Goal: Transaction & Acquisition: Purchase product/service

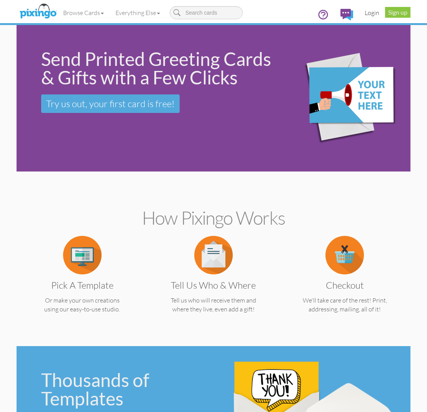
click at [377, 14] on link "Login" at bounding box center [372, 12] width 26 height 19
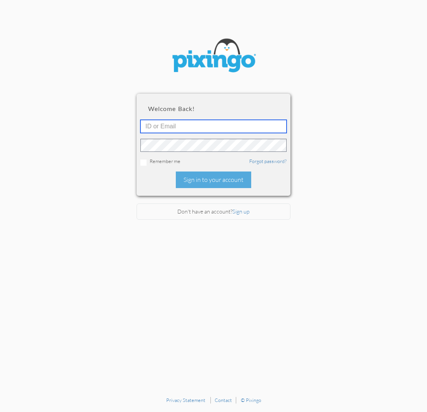
type input "[EMAIL_ADDRESS][DOMAIN_NAME]"
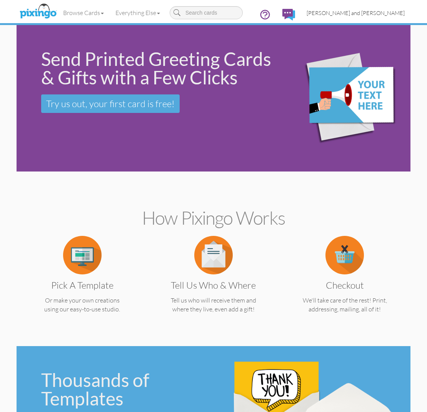
click at [380, 13] on span "[PERSON_NAME] and [PERSON_NAME]" at bounding box center [356, 13] width 98 height 7
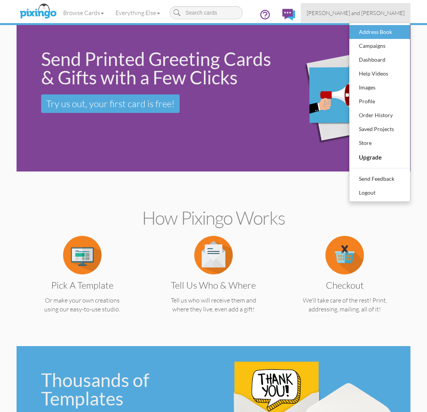
click at [373, 28] on div "Address Book" at bounding box center [379, 32] width 45 height 12
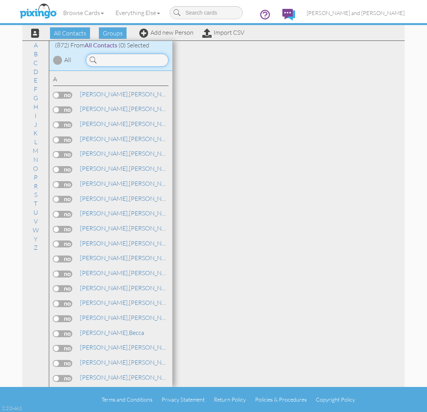
click at [142, 59] on input at bounding box center [127, 60] width 83 height 13
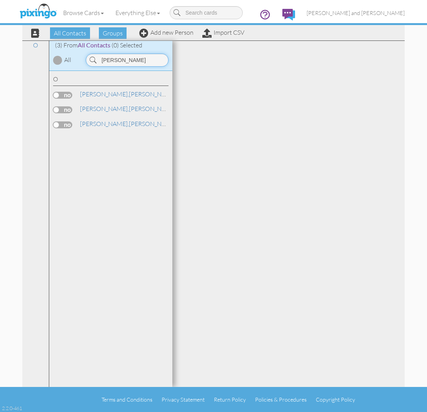
type input "[PERSON_NAME]"
click at [70, 106] on label at bounding box center [62, 109] width 19 height 7
click at [0, 0] on input "checkbox" at bounding box center [0, 0] width 0 height 0
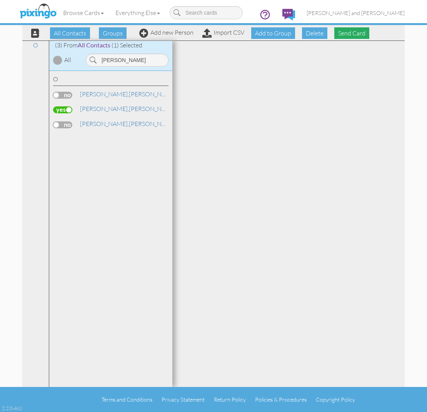
click at [358, 32] on span "Send Card" at bounding box center [352, 33] width 35 height 12
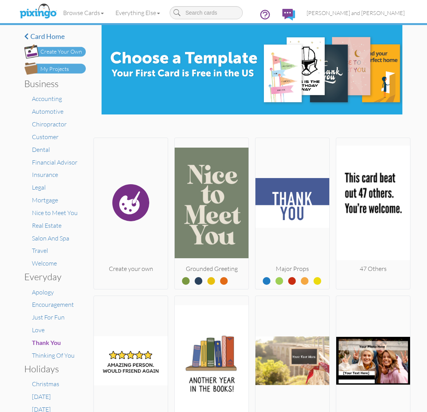
click at [49, 74] on img at bounding box center [55, 68] width 62 height 12
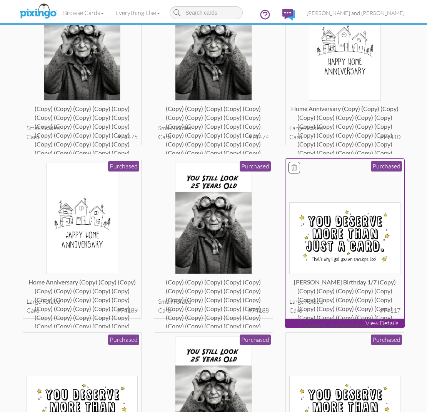
scroll to position [439, 0]
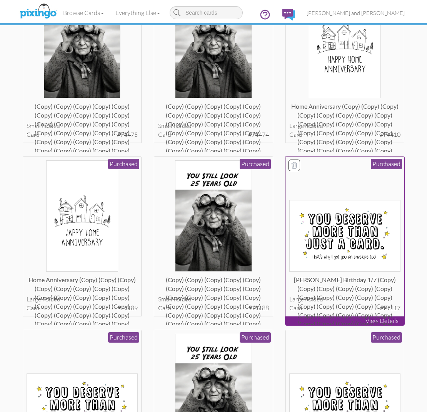
click at [350, 231] on img at bounding box center [345, 236] width 111 height 72
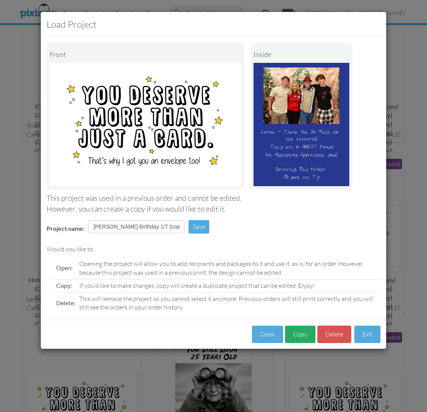
click at [302, 330] on button "Copy" at bounding box center [300, 333] width 30 height 17
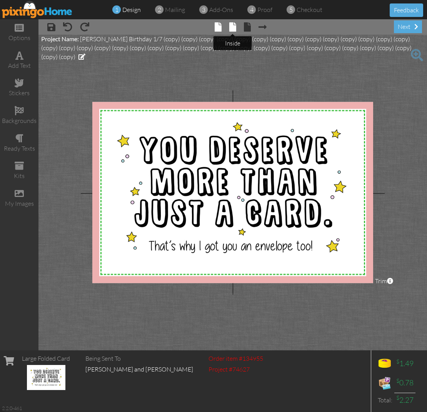
click at [234, 29] on span at bounding box center [232, 26] width 7 height 9
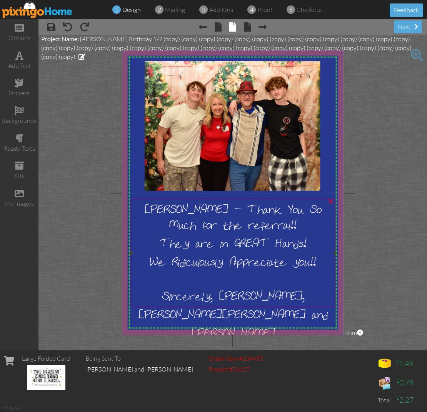
click at [163, 209] on span "[PERSON_NAME] - Thank You So Much for the referral!" at bounding box center [233, 216] width 177 height 31
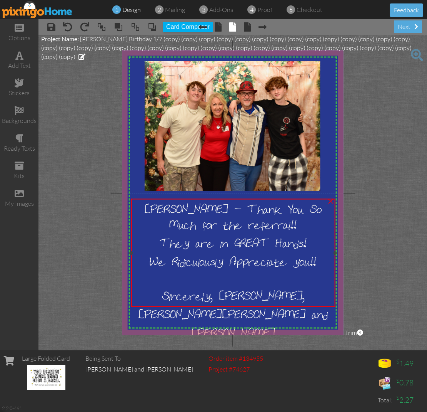
click at [163, 209] on span "[PERSON_NAME] - Thank You So Much for the referral!" at bounding box center [233, 216] width 177 height 31
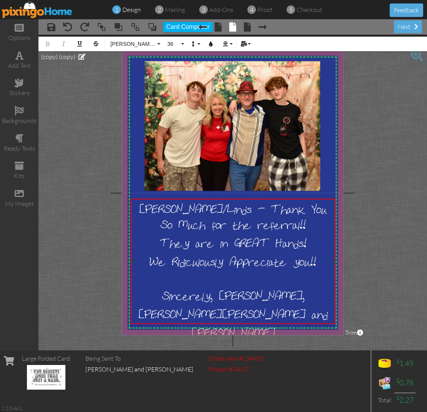
click at [233, 228] on span "[PERSON_NAME]/Linds - Thank You So Much for the referral!" at bounding box center [233, 216] width 188 height 31
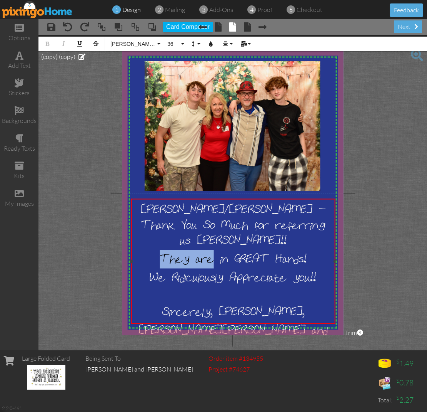
drag, startPoint x: 216, startPoint y: 244, endPoint x: 163, endPoint y: 244, distance: 52.8
click at [163, 250] on span "They are in GREAT Hands!" at bounding box center [233, 257] width 147 height 15
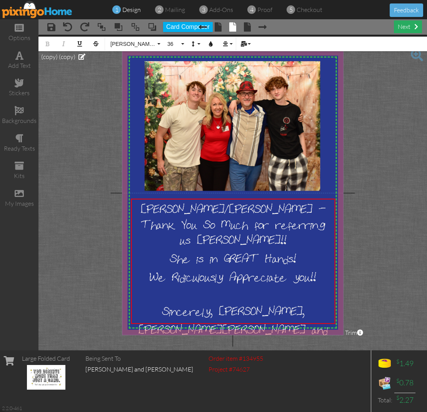
click at [406, 32] on div "next" at bounding box center [408, 26] width 28 height 13
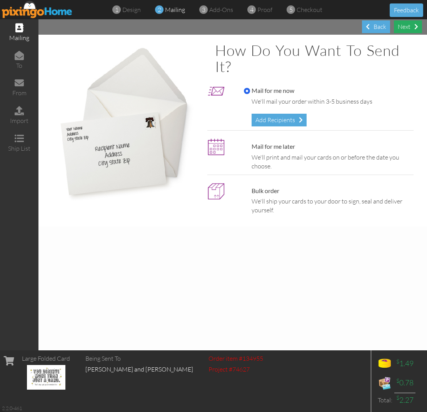
click at [411, 28] on div "Next" at bounding box center [408, 26] width 28 height 13
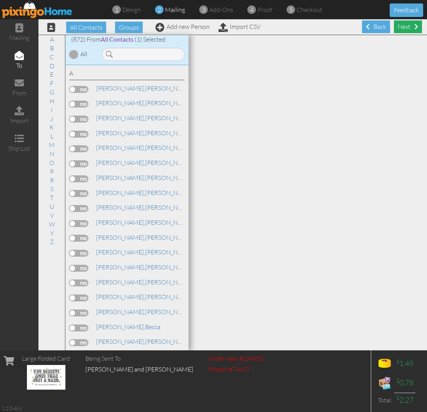
click at [404, 30] on div "Next" at bounding box center [408, 26] width 28 height 13
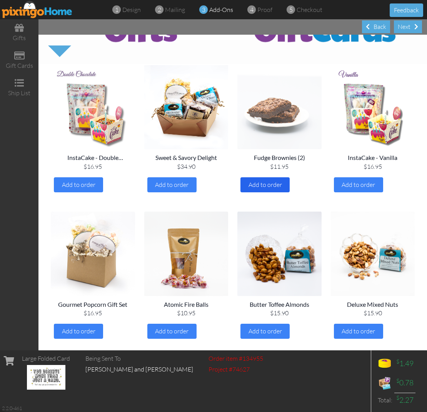
scroll to position [47, 0]
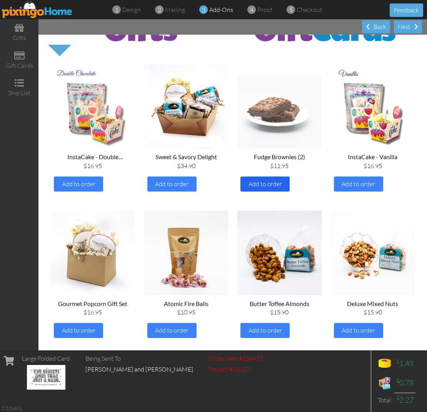
click at [266, 184] on span "Add to order" at bounding box center [265, 184] width 33 height 8
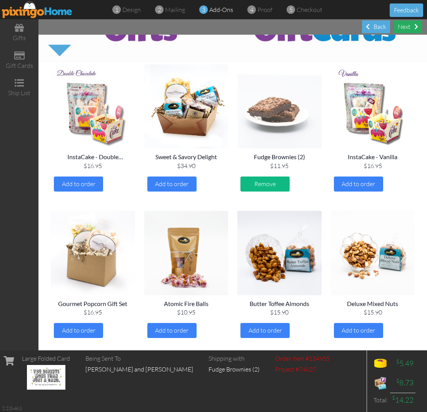
click at [408, 26] on div "Next" at bounding box center [408, 26] width 28 height 13
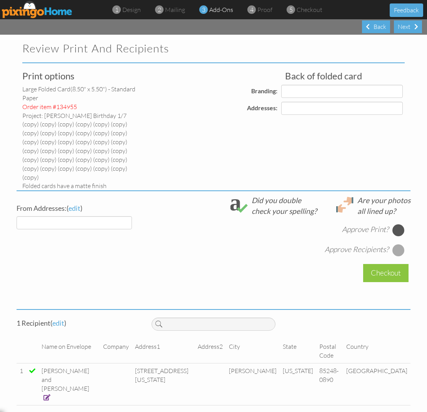
select select "object:6477"
select select "object:6482"
select select "object:6481"
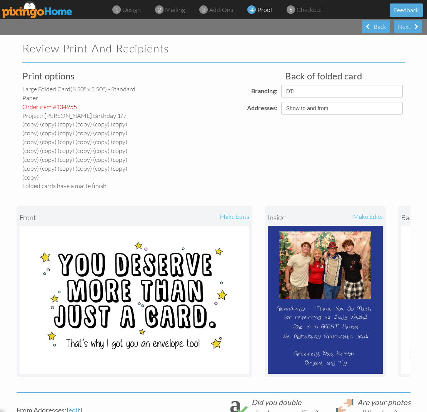
click at [398, 216] on div "front make edits inside make edits back" at bounding box center [214, 291] width 394 height 202
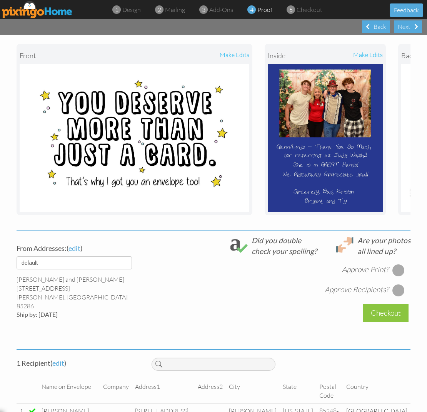
scroll to position [161, 0]
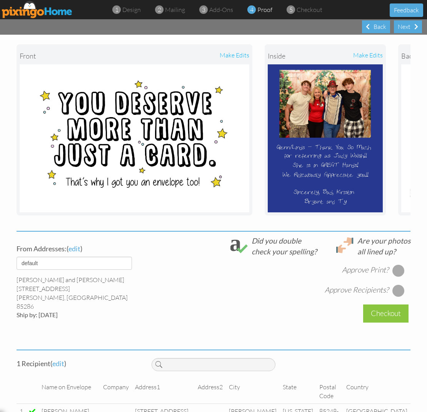
drag, startPoint x: 400, startPoint y: 255, endPoint x: 401, endPoint y: 263, distance: 7.3
click at [400, 264] on div at bounding box center [399, 270] width 12 height 12
click at [401, 284] on div at bounding box center [399, 290] width 12 height 12
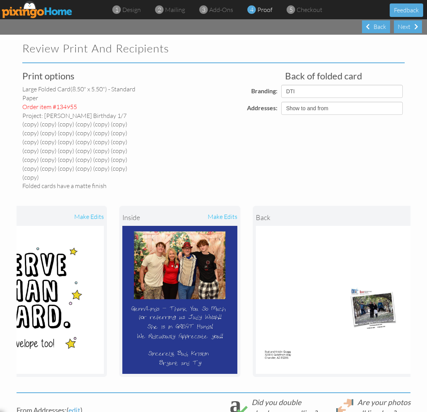
scroll to position [0, 148]
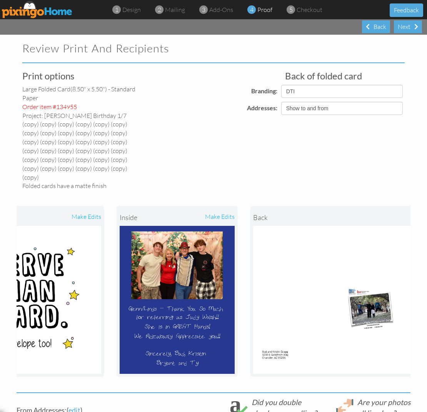
click at [213, 209] on div "make edits" at bounding box center [205, 217] width 57 height 17
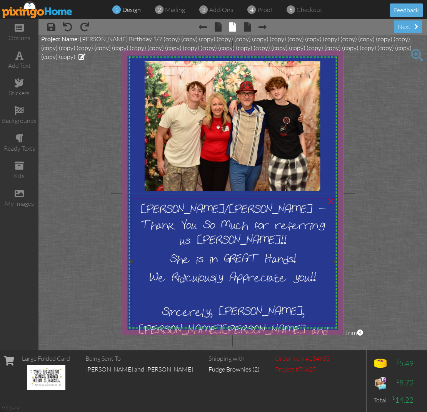
click at [179, 210] on span "[PERSON_NAME]/[PERSON_NAME] - Thank You So Much for referring us [PERSON_NAME]!" at bounding box center [233, 224] width 185 height 46
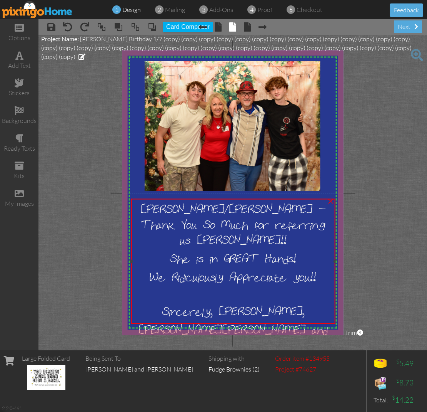
click at [179, 210] on span "[PERSON_NAME]/[PERSON_NAME] - Thank You So Much for referring us [PERSON_NAME]!" at bounding box center [233, 224] width 185 height 46
click at [194, 208] on span "[PERSON_NAME]/[PERSON_NAME] - Thank You So Much for referring us [PERSON_NAME]!" at bounding box center [233, 224] width 185 height 46
click at [406, 28] on div "next" at bounding box center [408, 26] width 28 height 13
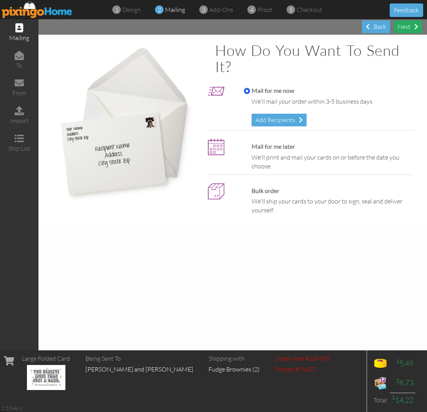
click at [406, 28] on div "Next" at bounding box center [408, 26] width 28 height 13
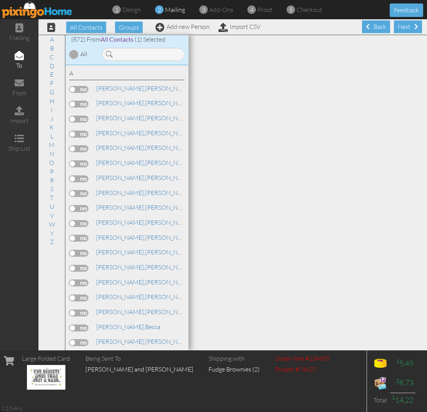
click at [406, 28] on div "Next" at bounding box center [408, 26] width 28 height 13
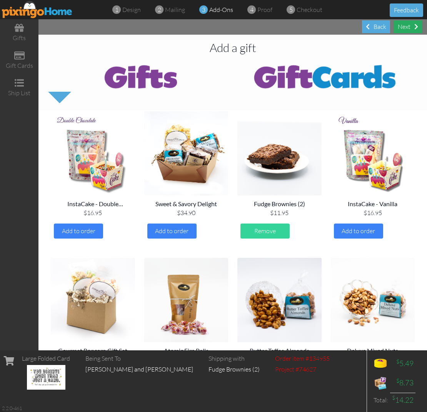
click at [406, 31] on div "Next" at bounding box center [408, 26] width 28 height 13
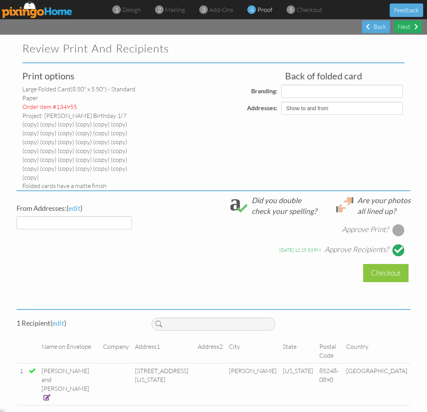
select select "object:8562"
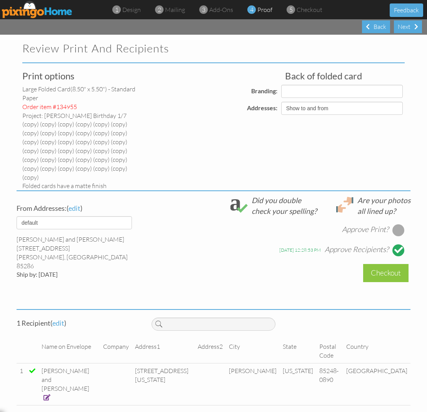
select select "object:8563"
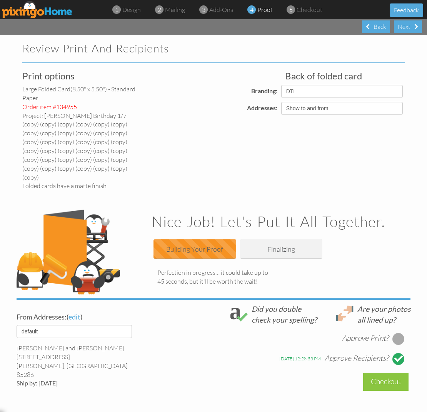
click at [398, 218] on div "Nice Job! Let's put it all together. Building Your Proof Building Your Proof Fi…" at bounding box center [281, 247] width 271 height 76
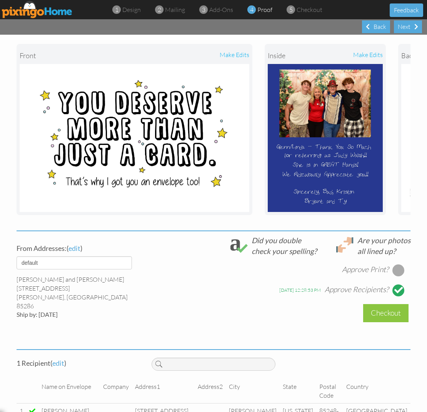
scroll to position [161, 0]
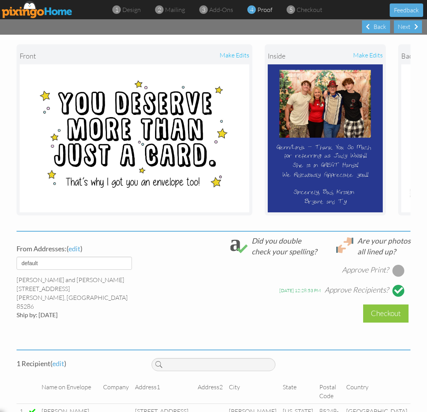
click at [401, 264] on div at bounding box center [399, 270] width 12 height 12
click at [409, 30] on div "Next" at bounding box center [408, 26] width 28 height 13
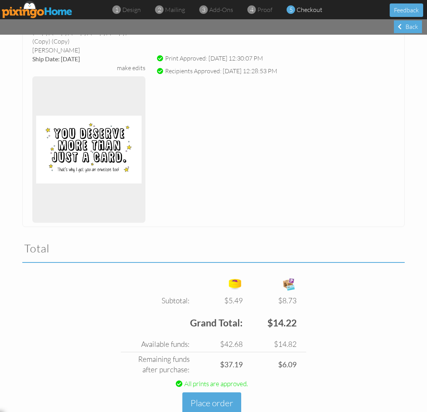
scroll to position [124, 0]
click at [208, 392] on button "Place order" at bounding box center [211, 402] width 59 height 21
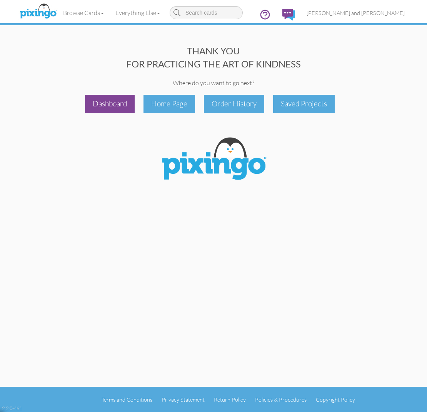
click at [118, 101] on div "Dashboard" at bounding box center [110, 104] width 50 height 18
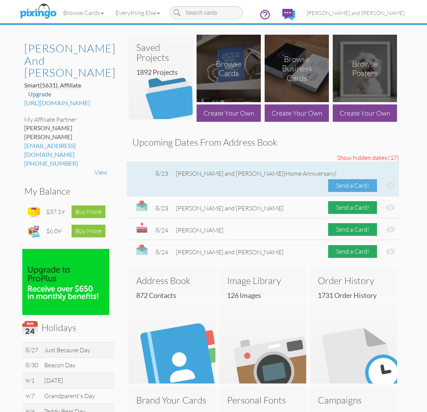
scroll to position [2, 0]
click at [340, 178] on div "Send a Card!" at bounding box center [352, 184] width 49 height 13
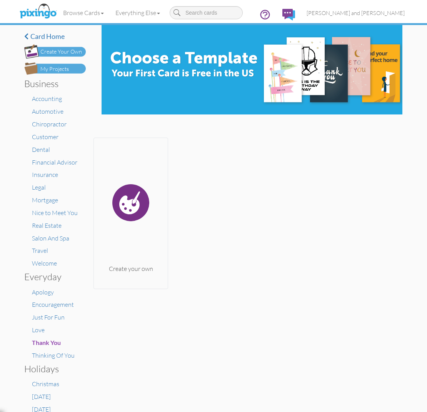
click at [60, 64] on img at bounding box center [55, 68] width 62 height 12
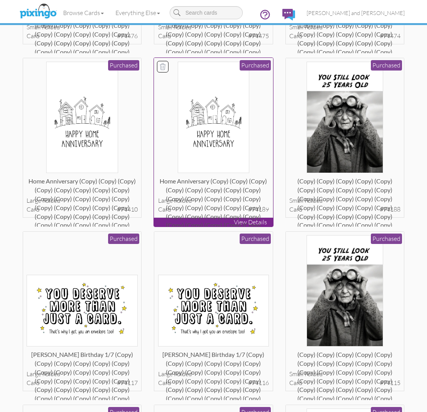
click at [214, 142] on img at bounding box center [214, 117] width 72 height 111
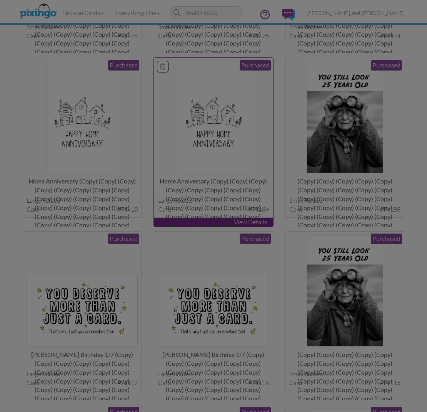
scroll to position [537, 0]
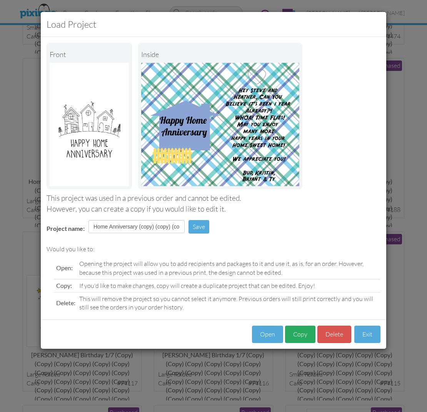
click at [298, 333] on button "Copy" at bounding box center [300, 333] width 30 height 17
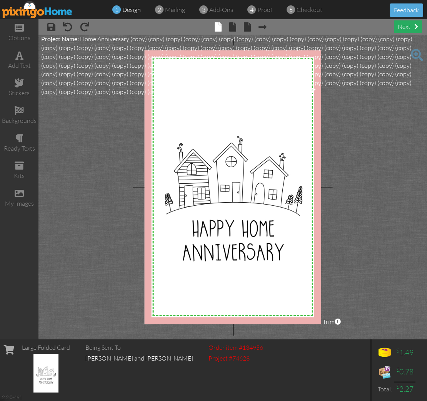
click at [409, 29] on div "next" at bounding box center [408, 26] width 28 height 13
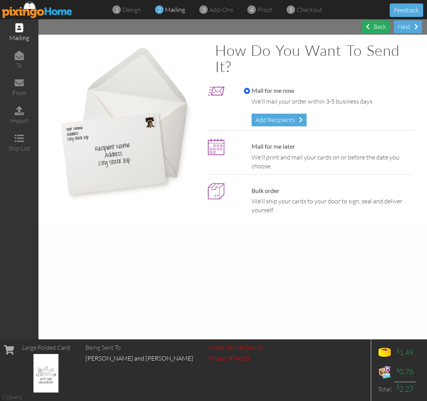
click at [371, 25] on div "Back" at bounding box center [376, 26] width 28 height 13
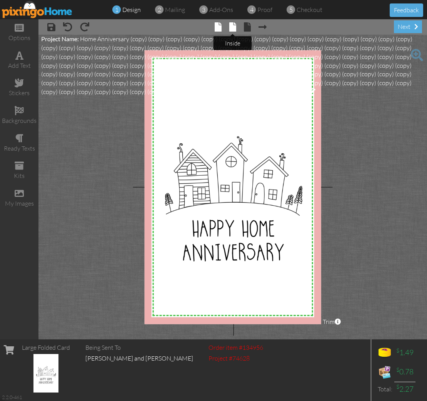
click at [231, 27] on span at bounding box center [232, 26] width 7 height 9
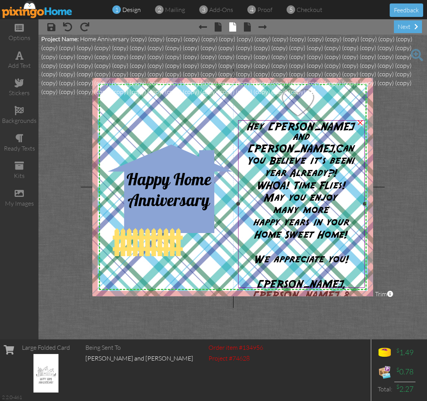
click at [290, 127] on span "Hey [PERSON_NAME] and [PERSON_NAME]," at bounding box center [302, 138] width 108 height 32
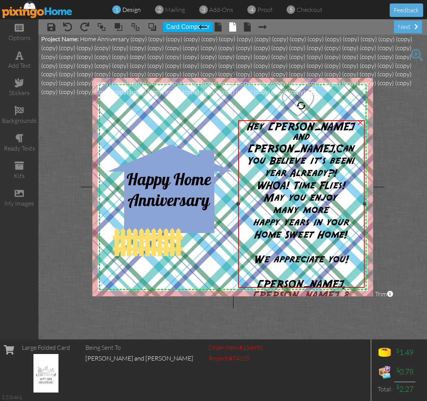
click at [292, 132] on span "Hey [PERSON_NAME] and [PERSON_NAME]," at bounding box center [302, 138] width 108 height 32
click at [294, 134] on span "Hey [PERSON_NAME] and [PERSON_NAME]," at bounding box center [302, 138] width 108 height 32
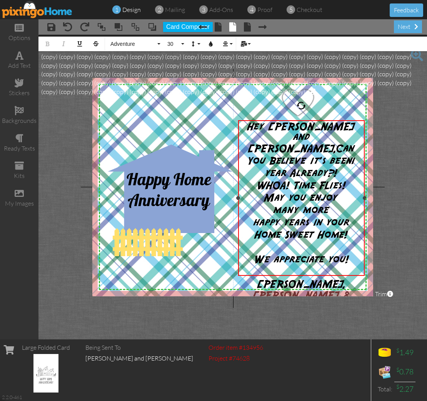
click at [280, 156] on span "1 year Already?!" at bounding box center [310, 167] width 90 height 23
click at [355, 129] on span "Hey [PERSON_NAME] and [PERSON_NAME]," at bounding box center [302, 138] width 108 height 32
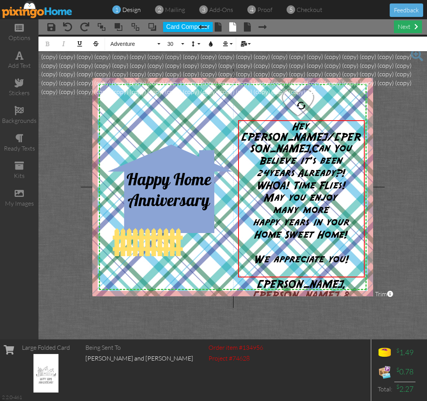
click at [407, 31] on div "next" at bounding box center [408, 26] width 28 height 13
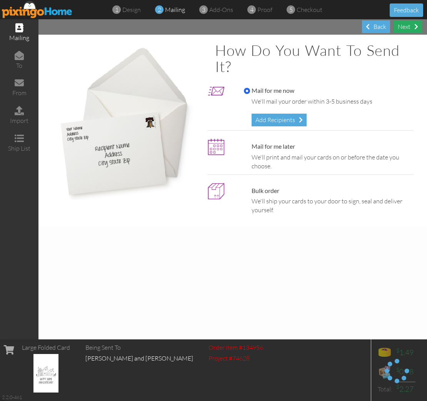
click at [404, 28] on div "Next" at bounding box center [408, 26] width 28 height 13
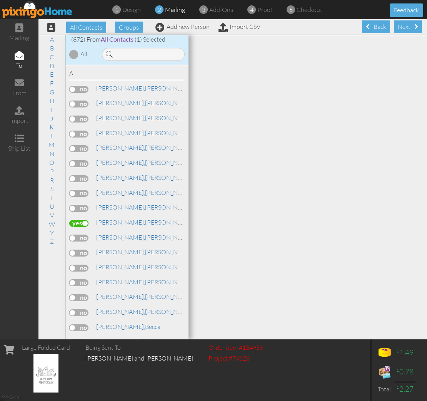
click at [404, 28] on div "Next" at bounding box center [408, 26] width 28 height 13
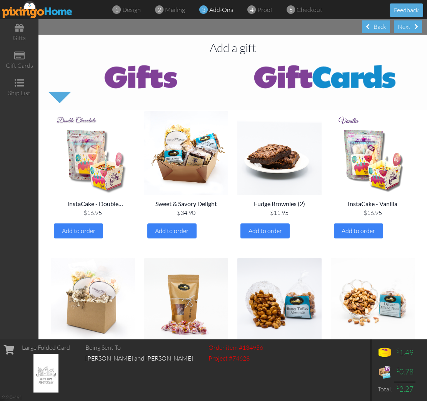
click at [404, 28] on div "Next" at bounding box center [408, 26] width 28 height 13
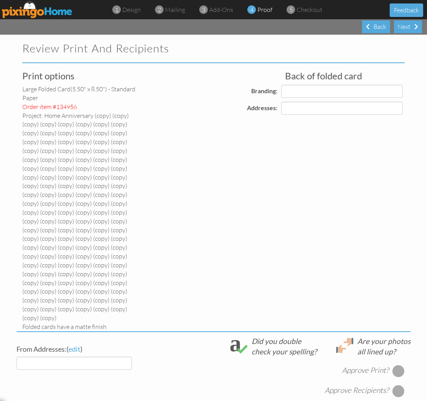
select select "object:12226"
select select "object:12230"
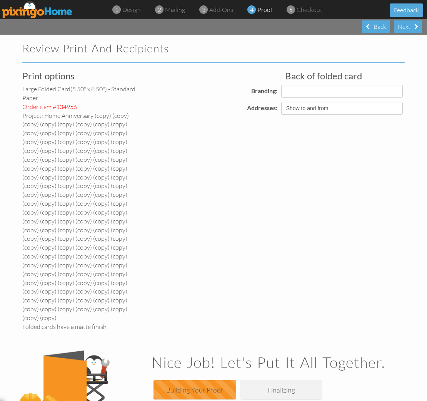
select select "object:12238"
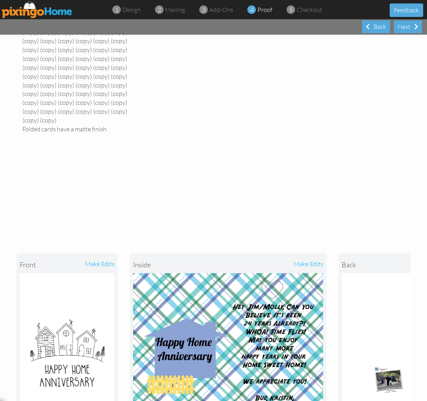
click at [398, 248] on div "front make edits inside make edits back" at bounding box center [214, 339] width 394 height 202
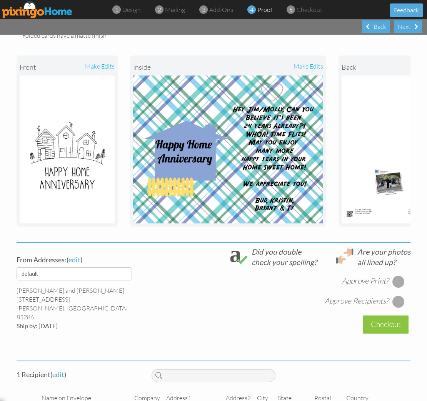
scroll to position [291, 0]
click at [400, 276] on div at bounding box center [399, 282] width 12 height 12
click at [398, 296] on div at bounding box center [399, 302] width 12 height 12
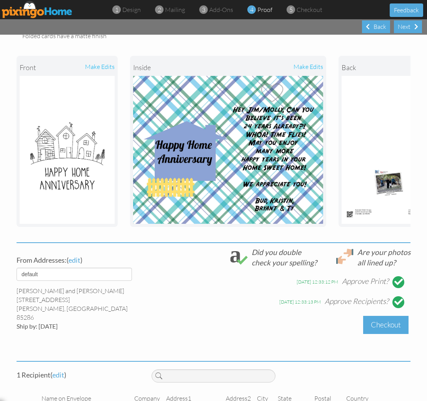
click at [387, 316] on div "Checkout" at bounding box center [385, 325] width 45 height 18
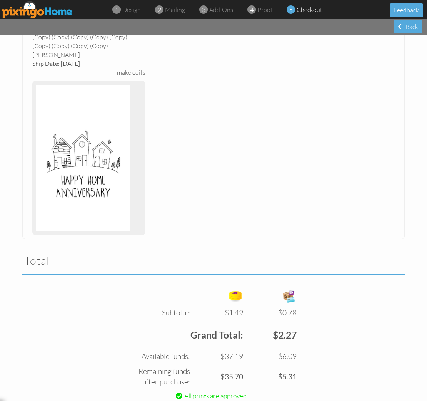
scroll to position [287, 0]
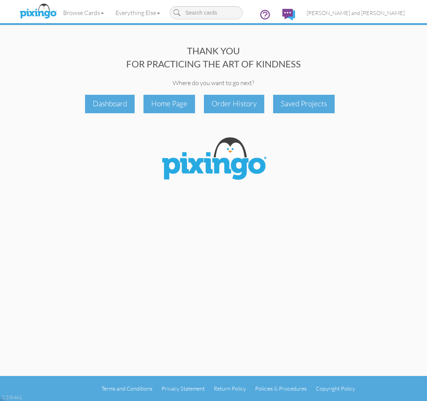
click at [119, 113] on div "THANK YOU FOR PRACTICING THE ART OF KINDNESS Where do you want to go next? Dash…" at bounding box center [214, 188] width 394 height 376
click at [117, 106] on div "Dashboard" at bounding box center [110, 104] width 50 height 18
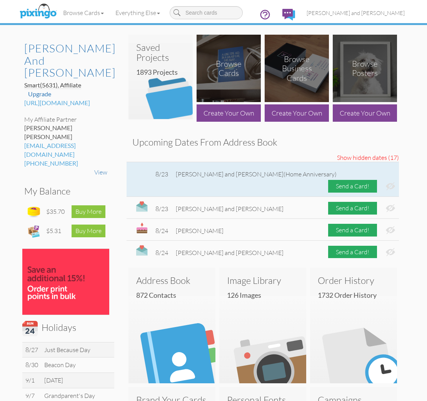
click at [390, 182] on img at bounding box center [390, 186] width 9 height 8
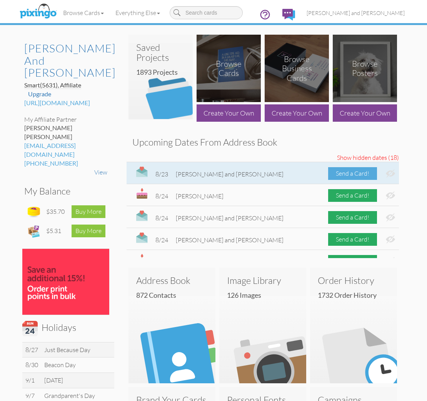
click at [354, 176] on div "Send a Card!" at bounding box center [352, 173] width 49 height 13
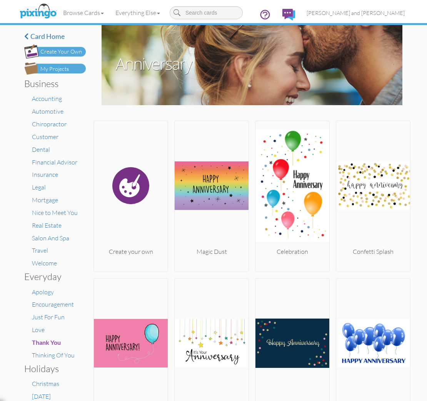
click at [67, 70] on div "My Projects" at bounding box center [54, 69] width 28 height 8
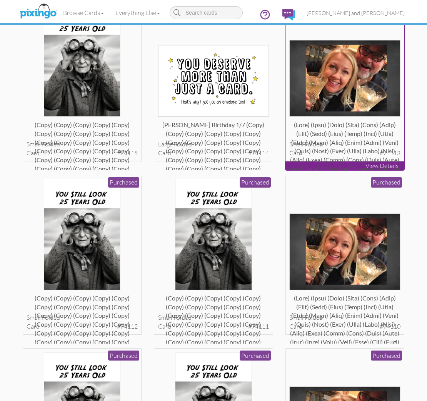
scroll to position [941, 0]
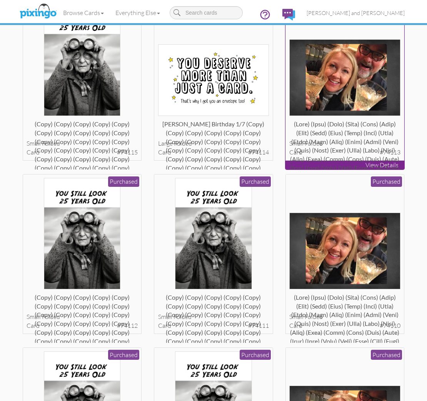
click at [348, 133] on div at bounding box center [345, 127] width 111 height 15
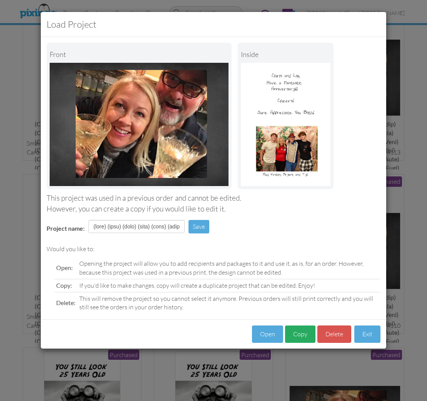
click at [302, 331] on button "Copy" at bounding box center [300, 333] width 30 height 17
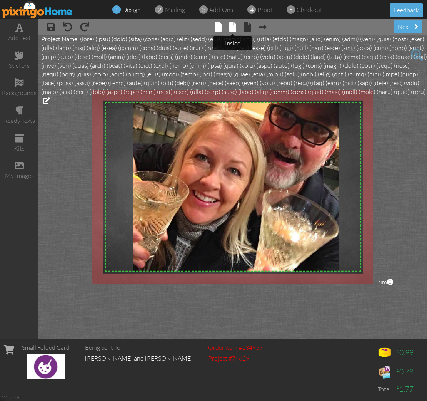
click at [231, 28] on span at bounding box center [232, 26] width 7 height 9
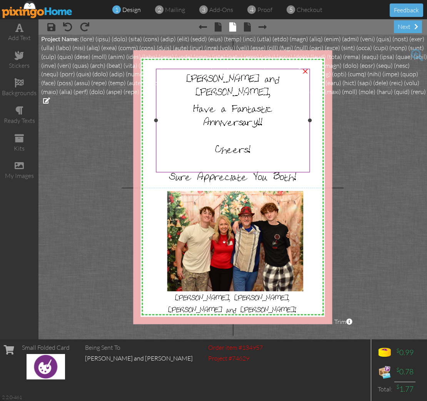
click at [206, 127] on div at bounding box center [232, 134] width 149 height 14
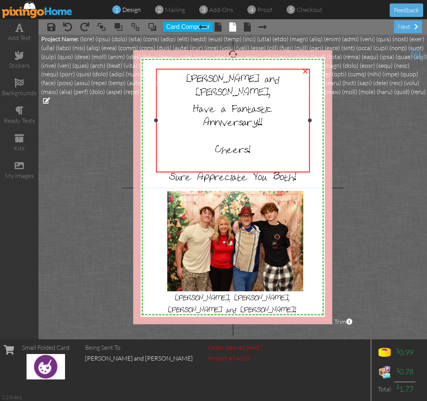
click at [206, 127] on div at bounding box center [232, 134] width 149 height 14
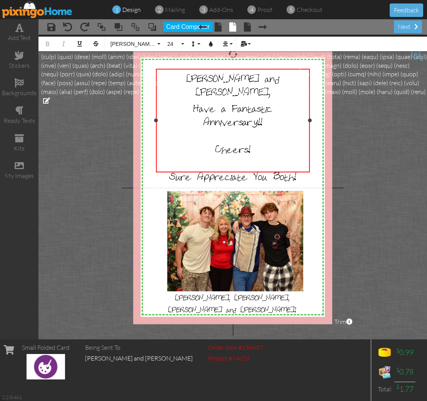
click at [225, 169] on span "Sure Appreciate You Both!" at bounding box center [232, 175] width 127 height 13
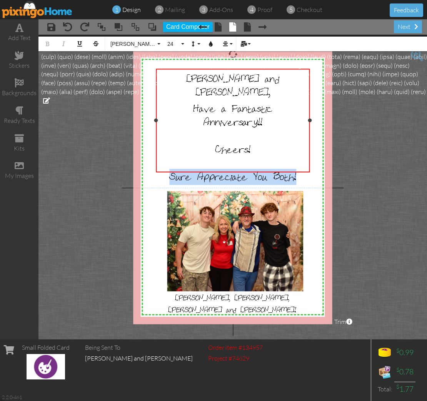
click at [225, 169] on span "Sure Appreciate You Both!" at bounding box center [232, 175] width 127 height 13
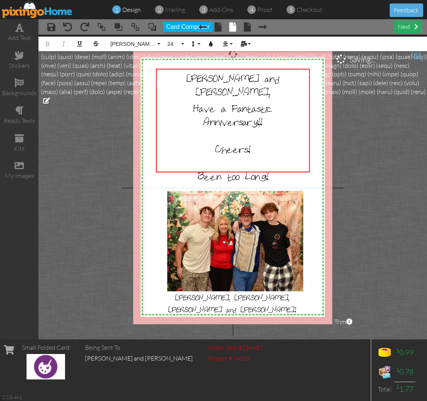
click at [408, 30] on div "next" at bounding box center [408, 26] width 28 height 13
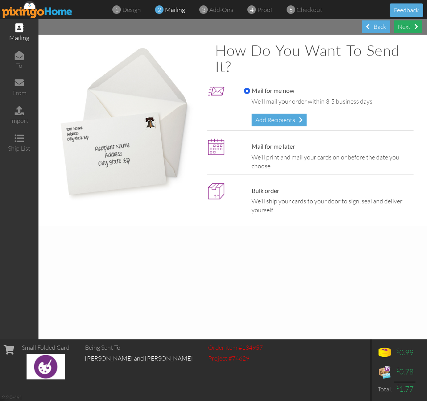
click at [408, 30] on div "Next" at bounding box center [408, 26] width 28 height 13
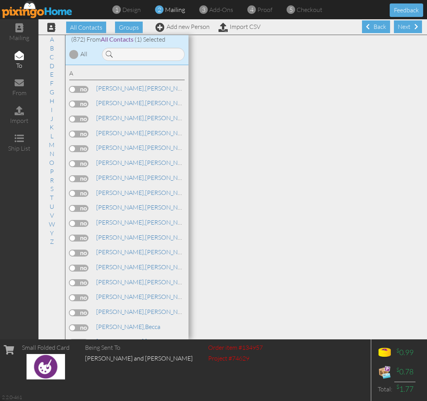
click at [407, 28] on div "Next" at bounding box center [408, 26] width 28 height 13
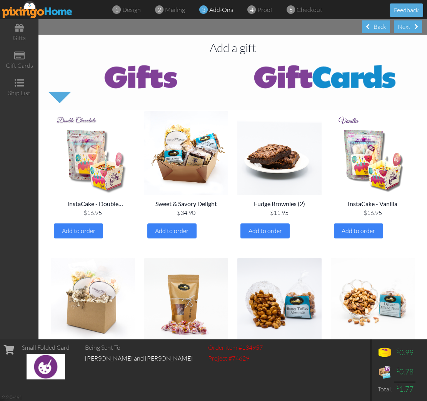
click at [407, 28] on div "Next" at bounding box center [408, 26] width 28 height 13
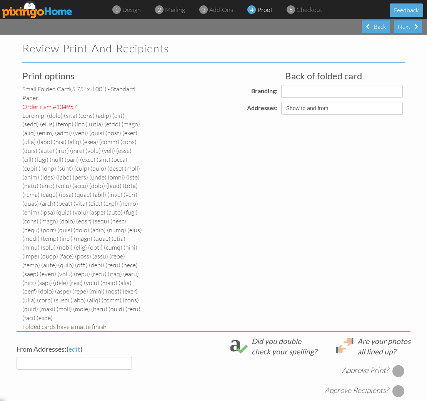
select select "object:15991"
select select "object:15993"
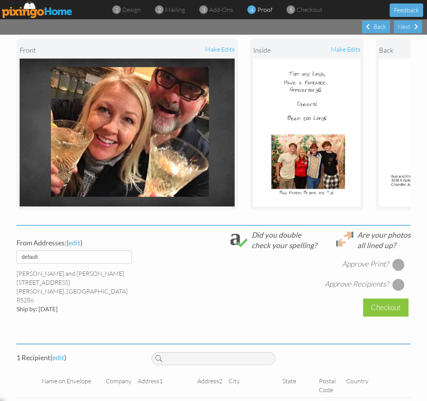
scroll to position [308, 0]
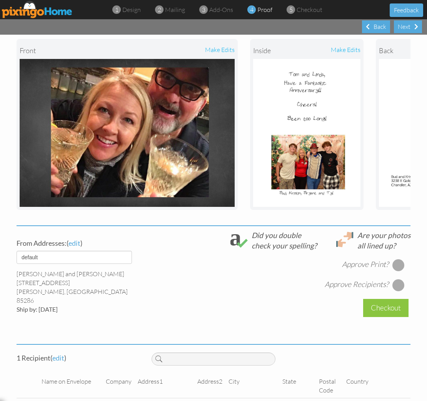
click at [397, 259] on div at bounding box center [399, 265] width 12 height 12
click at [399, 279] on div at bounding box center [399, 285] width 12 height 12
drag, startPoint x: 375, startPoint y: 293, endPoint x: 370, endPoint y: 291, distance: 6.1
click at [375, 299] on div "Checkout" at bounding box center [385, 308] width 45 height 18
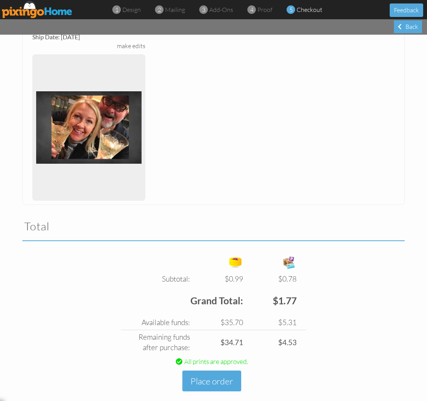
scroll to position [305, 0]
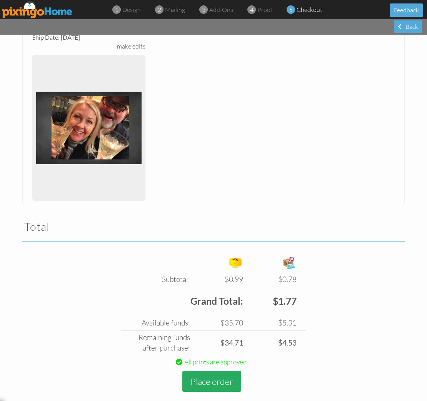
click at [207, 371] on button "Place order" at bounding box center [211, 381] width 59 height 21
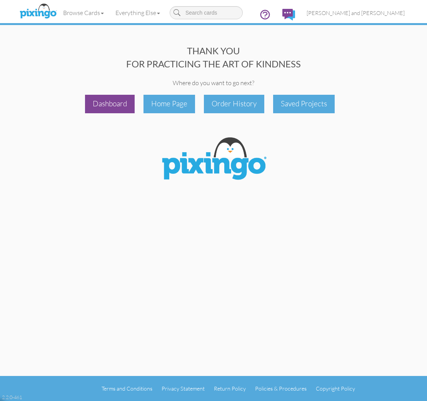
click at [112, 102] on div "Dashboard" at bounding box center [110, 104] width 50 height 18
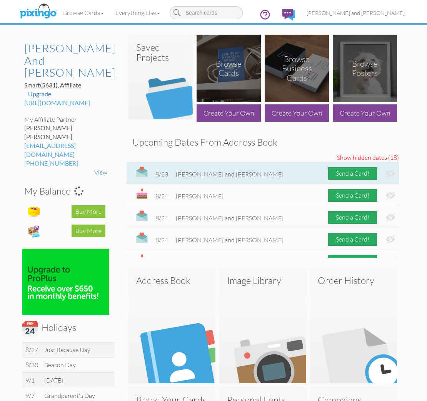
click at [389, 170] on img at bounding box center [390, 173] width 9 height 8
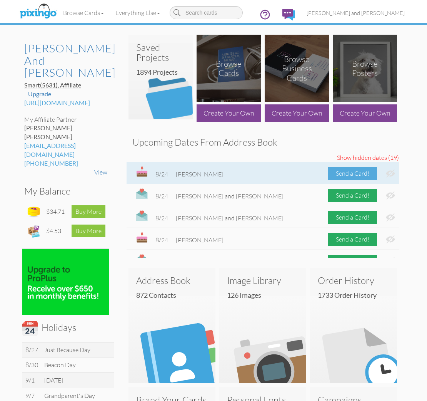
click at [358, 174] on div "Send a Card!" at bounding box center [352, 173] width 49 height 13
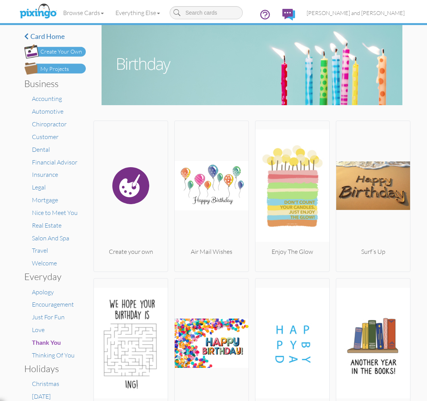
click at [64, 72] on div "My Projects" at bounding box center [54, 69] width 28 height 8
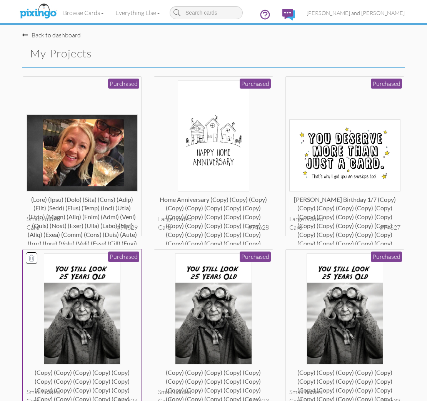
click at [110, 289] on img at bounding box center [82, 308] width 77 height 111
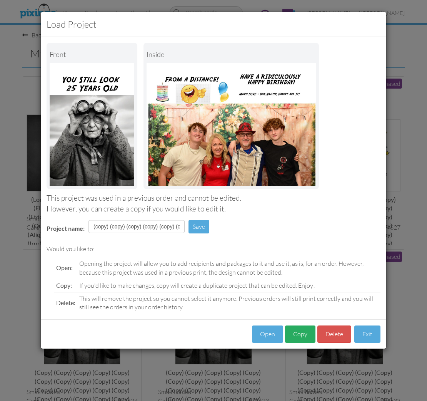
click at [306, 333] on button "Copy" at bounding box center [300, 333] width 30 height 17
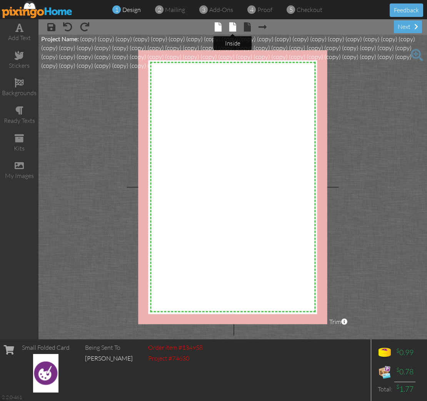
click at [234, 25] on span at bounding box center [232, 26] width 7 height 9
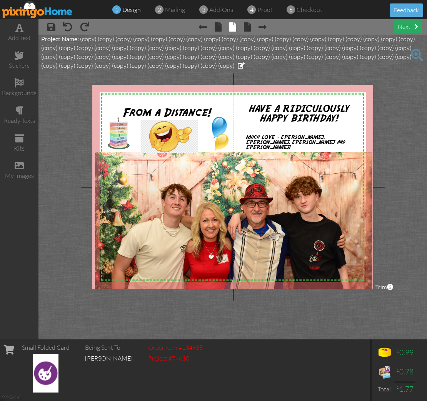
click at [408, 26] on div "next" at bounding box center [408, 26] width 28 height 13
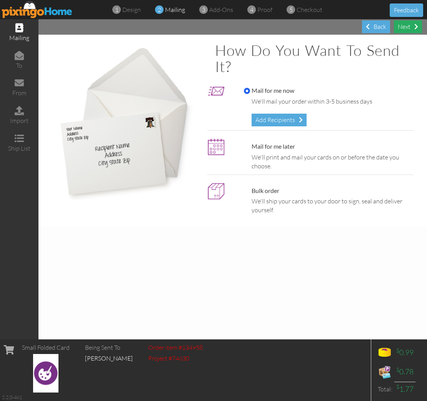
click at [408, 23] on div "Next" at bounding box center [408, 26] width 28 height 13
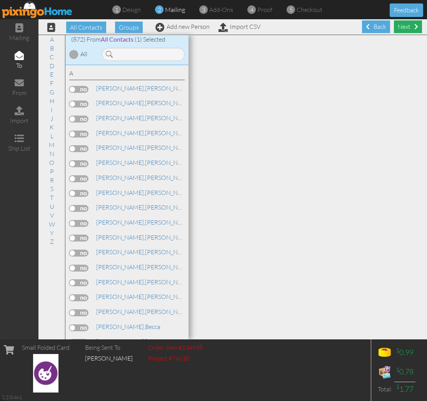
click at [406, 29] on div "Next" at bounding box center [408, 26] width 28 height 13
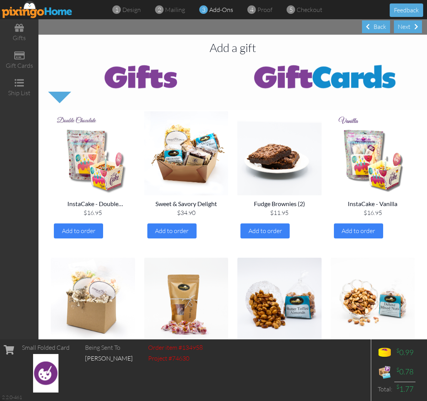
click at [406, 29] on div "Next" at bounding box center [408, 26] width 28 height 13
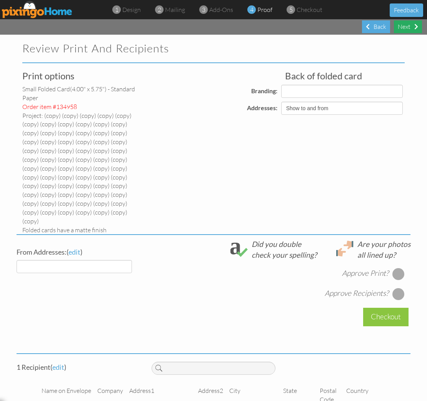
select select "object:19762"
select select "object:19764"
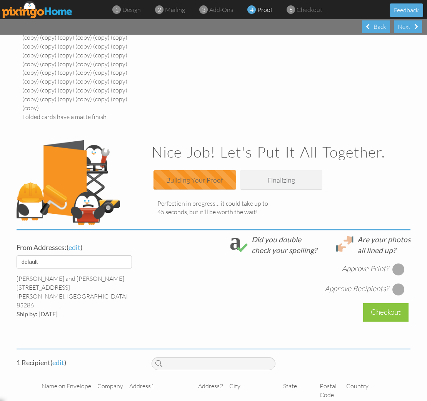
scroll to position [113, 0]
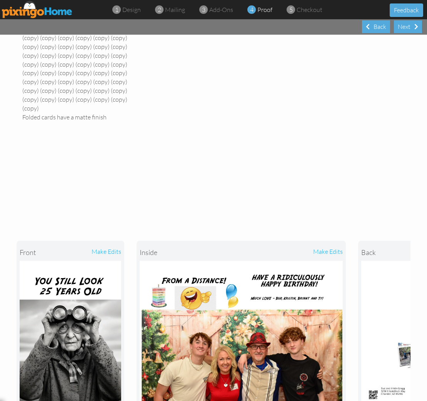
click at [398, 249] on div "front make edits inside make edits back" at bounding box center [214, 326] width 394 height 202
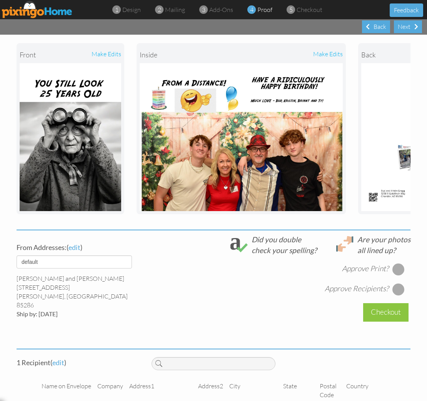
scroll to position [206, 0]
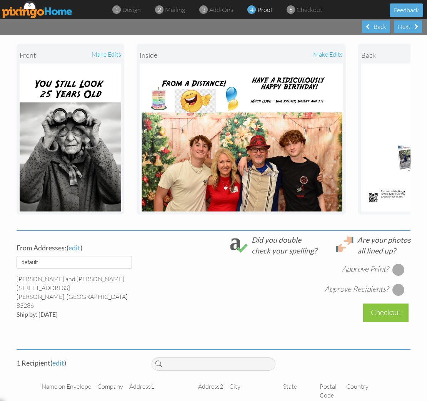
click at [398, 263] on div at bounding box center [399, 269] width 12 height 12
drag, startPoint x: 398, startPoint y: 267, endPoint x: 395, endPoint y: 266, distance: 4.0
click at [398, 283] on div at bounding box center [399, 289] width 12 height 12
click at [386, 303] on div "Checkout" at bounding box center [385, 312] width 45 height 18
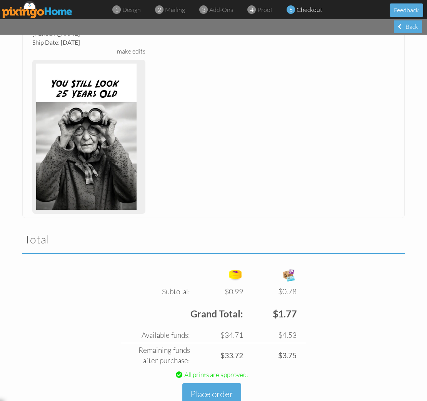
scroll to position [194, 0]
click at [211, 383] on button "Place order" at bounding box center [211, 393] width 59 height 21
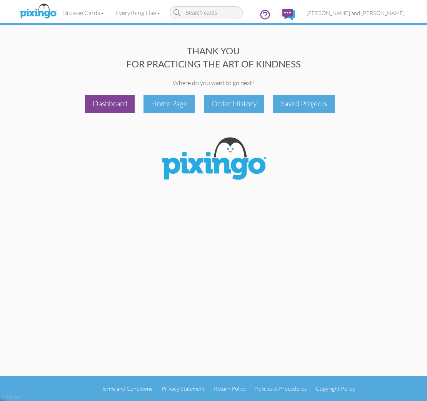
click at [119, 109] on div "Dashboard" at bounding box center [110, 104] width 50 height 18
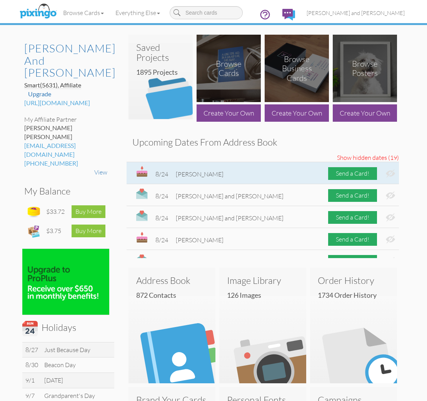
click at [392, 173] on img at bounding box center [390, 173] width 9 height 8
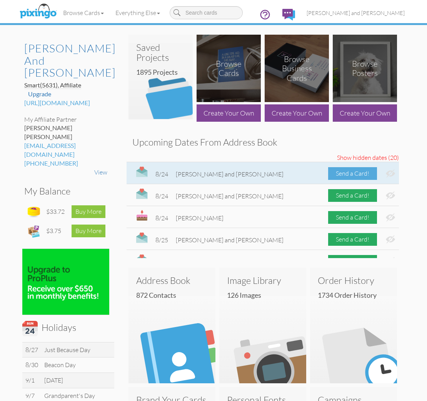
click at [347, 172] on div "Send a Card!" at bounding box center [352, 173] width 49 height 13
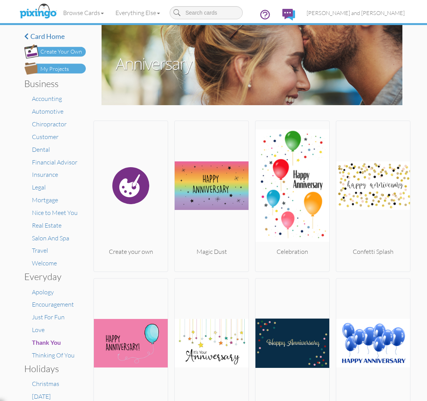
click at [61, 72] on div "My Projects" at bounding box center [54, 69] width 28 height 8
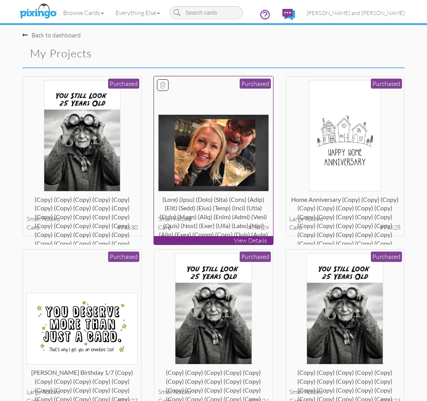
click at [198, 161] on img at bounding box center [213, 152] width 111 height 77
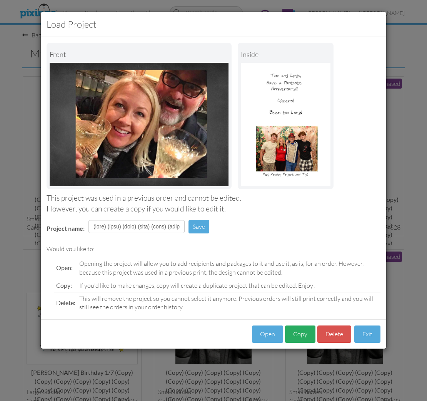
click at [291, 338] on button "Copy" at bounding box center [300, 333] width 30 height 17
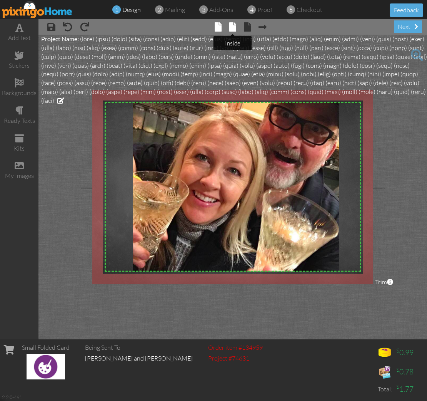
click at [236, 30] on span at bounding box center [232, 26] width 7 height 9
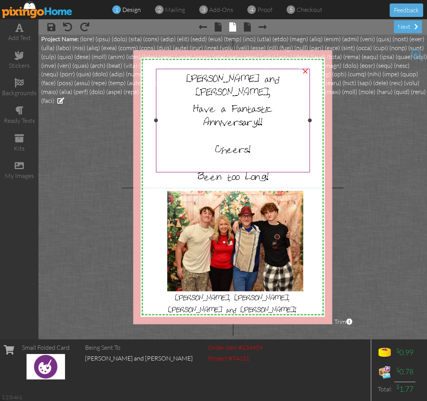
click at [226, 114] on span "Anniversary!!" at bounding box center [233, 120] width 59 height 13
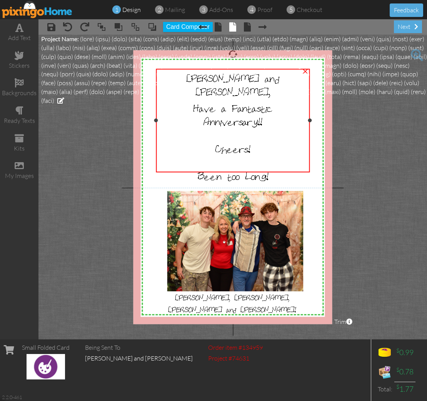
click at [226, 114] on span "Anniversary!!" at bounding box center [233, 120] width 59 height 13
click at [229, 169] on span "Been too Long!" at bounding box center [233, 175] width 71 height 13
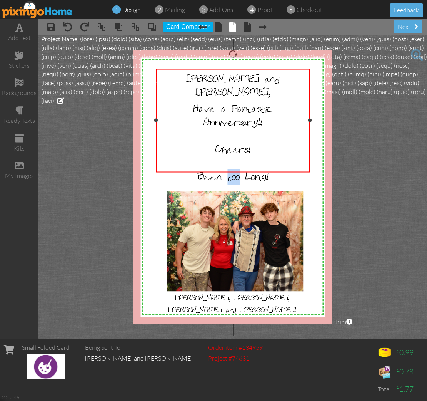
click at [229, 169] on span "Been too Long!" at bounding box center [233, 175] width 71 height 13
click at [411, 23] on div "next" at bounding box center [408, 26] width 28 height 13
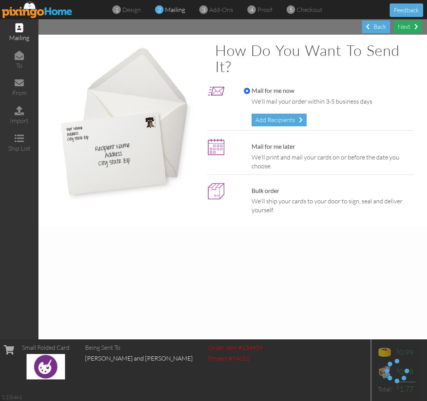
click at [412, 30] on div "Next" at bounding box center [408, 26] width 28 height 13
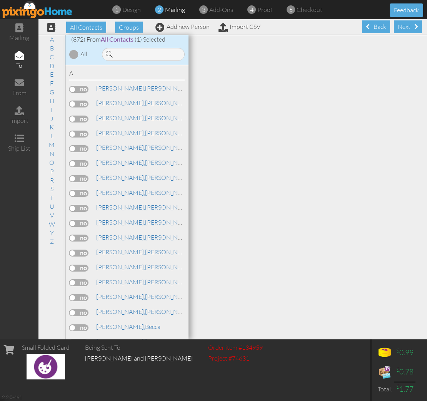
click at [409, 30] on div "Next" at bounding box center [408, 26] width 28 height 13
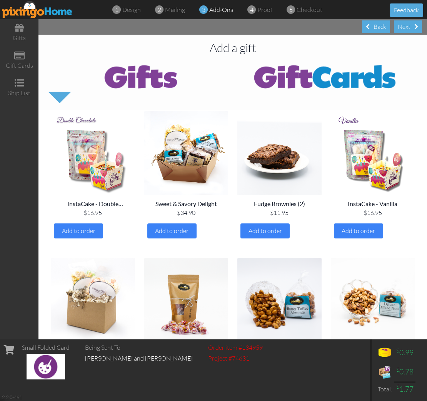
click at [409, 30] on div "Next" at bounding box center [408, 26] width 28 height 13
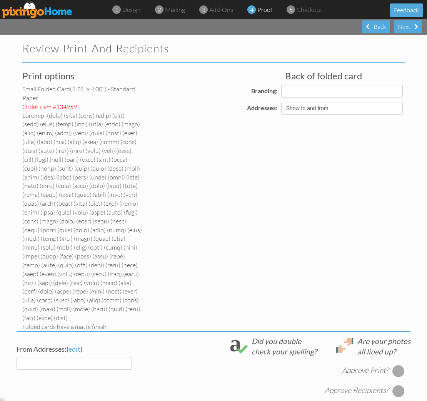
select select "object:23539"
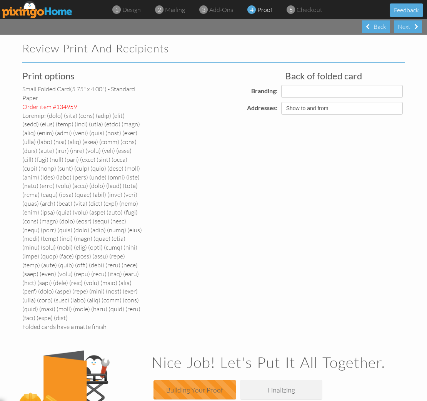
select select "object:23548"
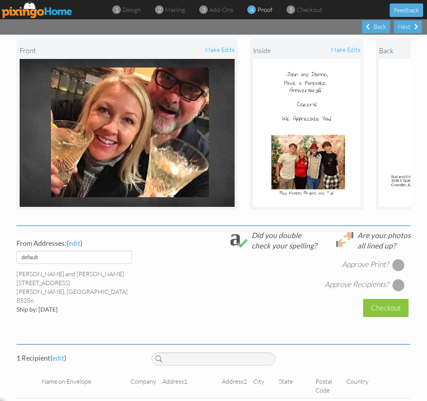
scroll to position [304, 0]
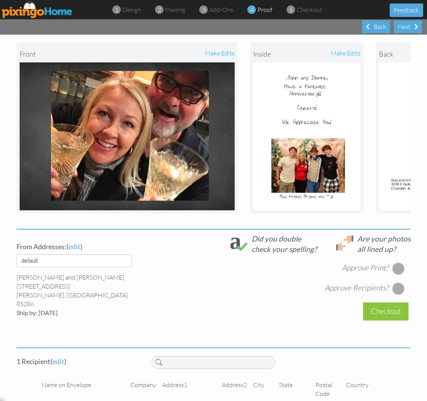
click at [398, 262] on div at bounding box center [399, 268] width 12 height 12
click at [398, 282] on div at bounding box center [399, 288] width 12 height 12
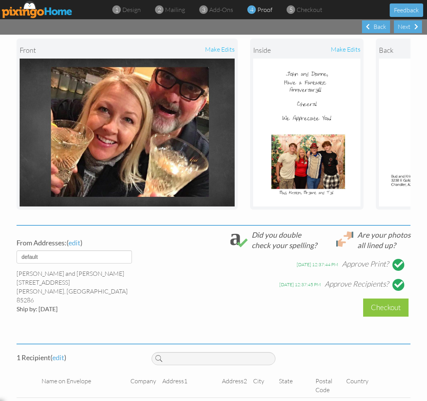
scroll to position [308, 0]
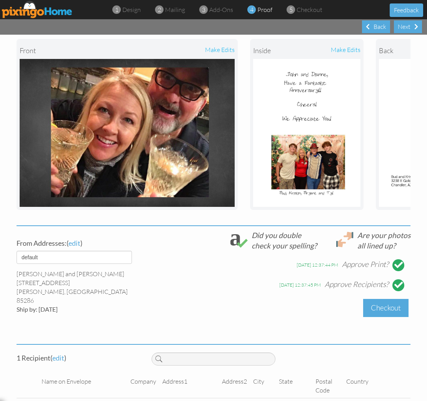
click at [396, 299] on div "Checkout" at bounding box center [385, 308] width 45 height 18
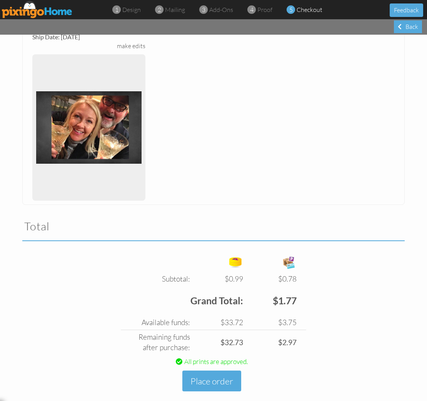
scroll to position [305, 0]
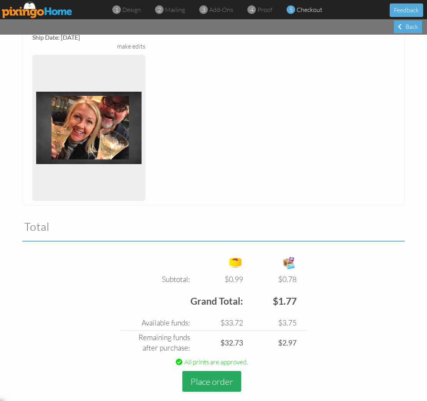
click at [206, 371] on button "Place order" at bounding box center [211, 381] width 59 height 21
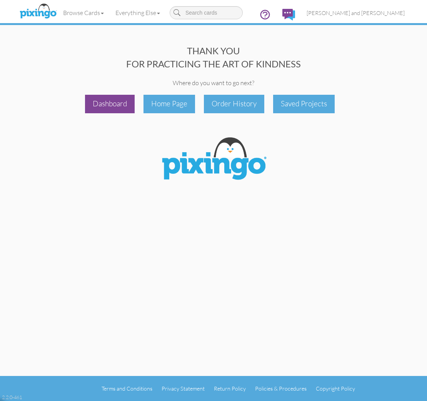
click at [118, 112] on div "Dashboard" at bounding box center [110, 104] width 50 height 18
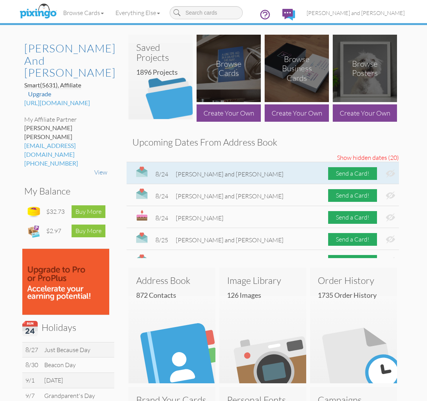
click at [389, 172] on img at bounding box center [390, 173] width 9 height 8
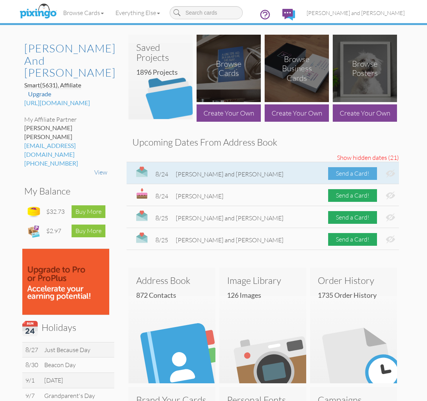
click at [348, 169] on div "Send a Card!" at bounding box center [352, 173] width 49 height 13
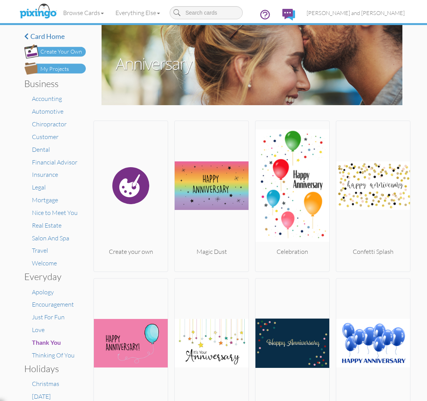
click at [74, 70] on img at bounding box center [55, 68] width 62 height 12
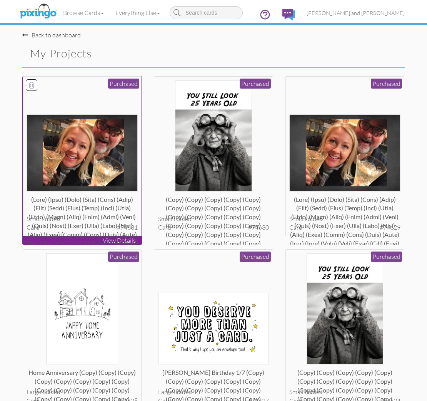
click at [126, 140] on img at bounding box center [82, 152] width 111 height 77
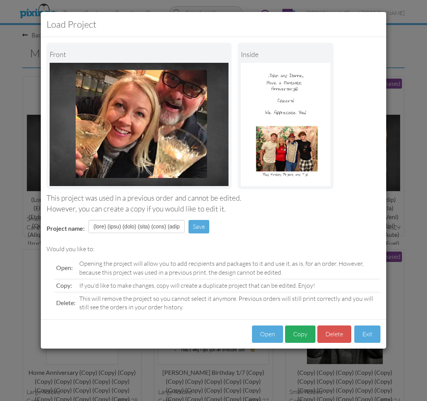
click at [310, 328] on button "Copy" at bounding box center [300, 333] width 30 height 17
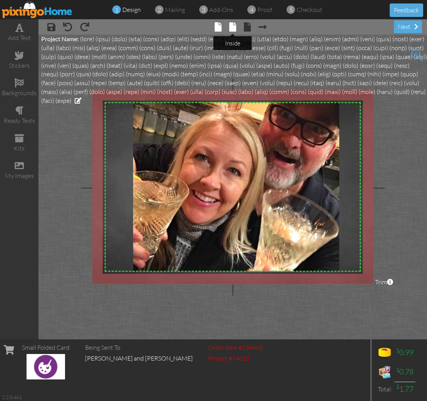
click at [230, 23] on span at bounding box center [232, 26] width 7 height 9
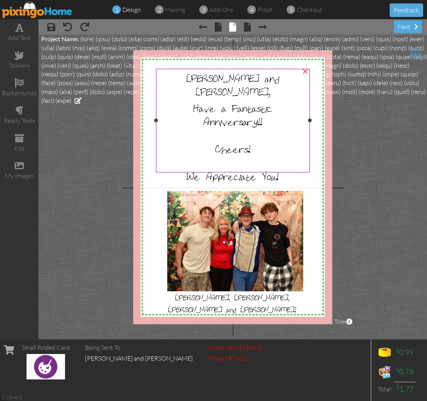
click at [234, 114] on span "Anniversary!!" at bounding box center [233, 120] width 59 height 13
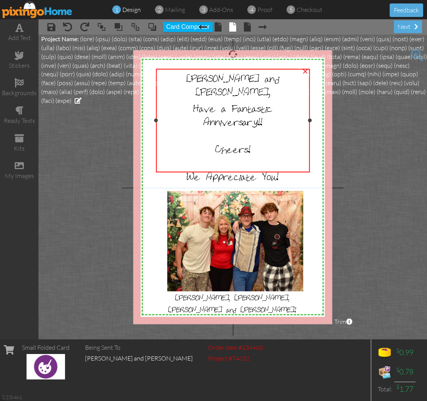
click at [234, 114] on span "Anniversary!!" at bounding box center [233, 120] width 59 height 13
click at [280, 114] on div "Anniversary!!" at bounding box center [232, 120] width 149 height 13
click at [403, 30] on div "next" at bounding box center [408, 26] width 28 height 13
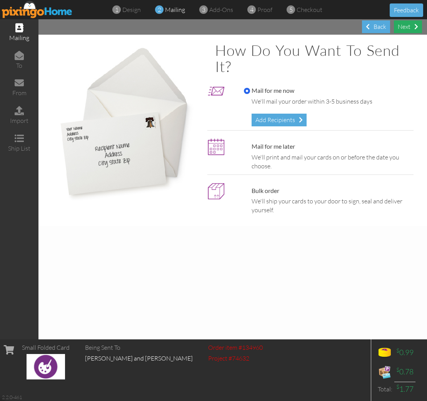
click at [403, 30] on div "Next" at bounding box center [408, 26] width 28 height 13
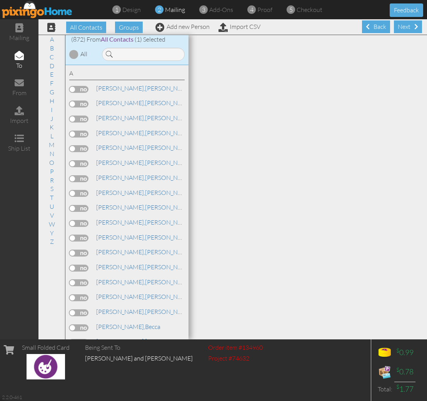
click at [403, 30] on div "Next" at bounding box center [408, 26] width 28 height 13
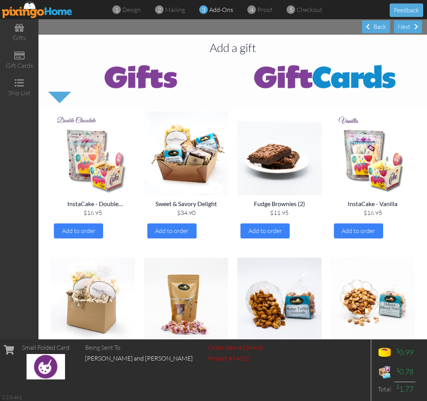
click at [403, 30] on div "Next" at bounding box center [408, 26] width 28 height 13
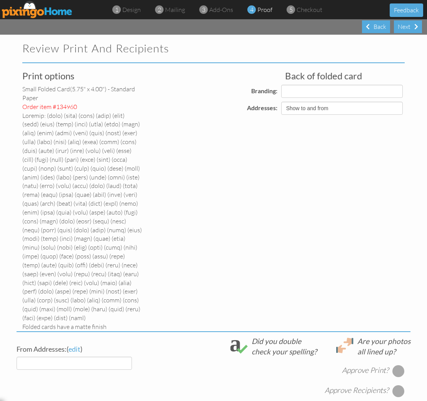
select select "object:27316"
select select "object:27318"
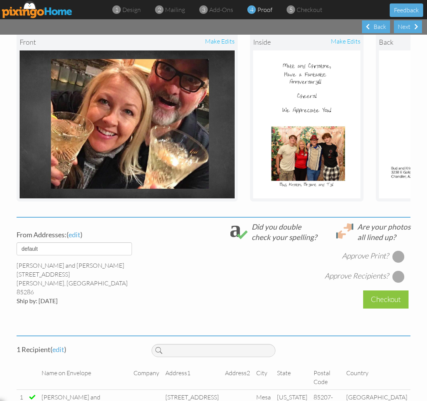
scroll to position [0, 0]
click at [398, 250] on div at bounding box center [399, 256] width 12 height 12
click at [399, 270] on div at bounding box center [399, 276] width 12 height 12
click at [388, 290] on div "Checkout" at bounding box center [385, 299] width 45 height 18
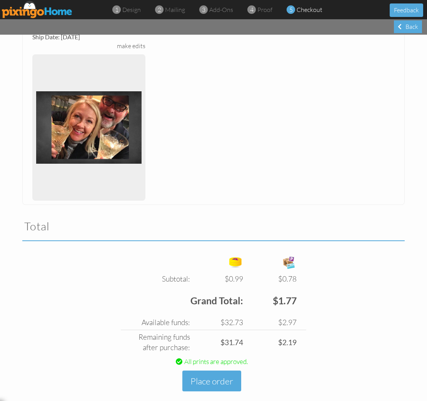
scroll to position [305, 0]
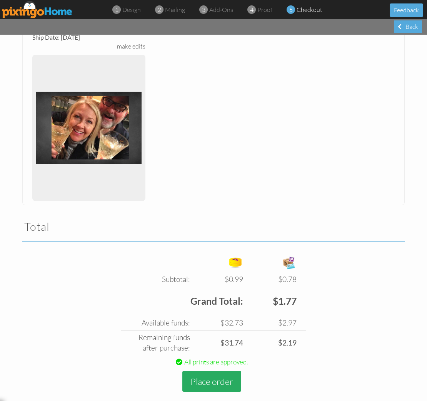
click at [204, 371] on button "Place order" at bounding box center [211, 381] width 59 height 21
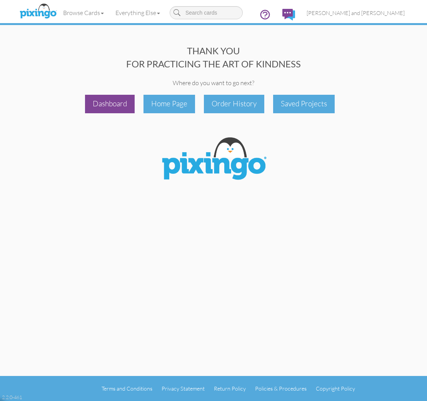
click at [104, 105] on div "Dashboard" at bounding box center [110, 104] width 50 height 18
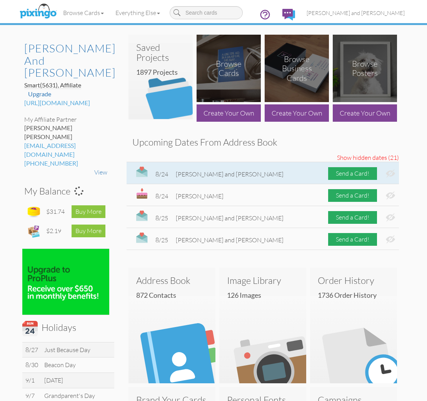
click at [390, 171] on img at bounding box center [390, 173] width 9 height 8
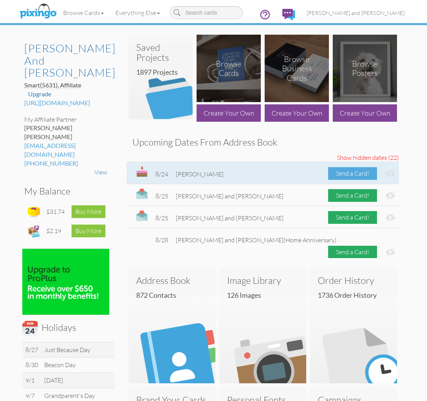
click at [348, 170] on div "Send a Card!" at bounding box center [352, 173] width 49 height 13
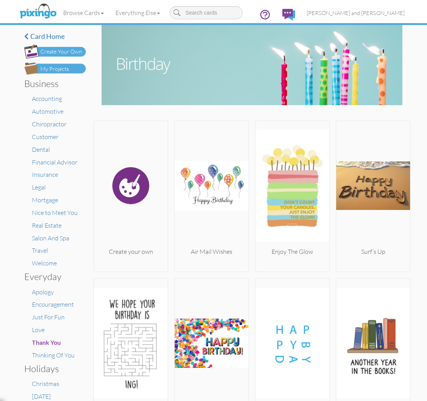
click at [69, 69] on img at bounding box center [55, 68] width 62 height 12
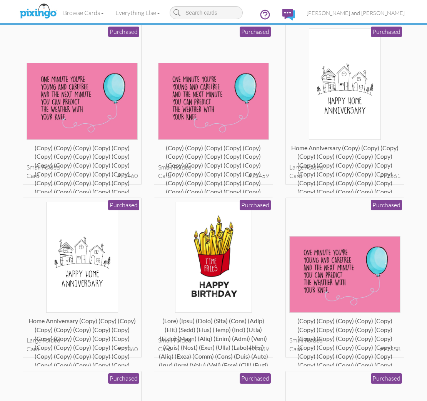
scroll to position [8720, 0]
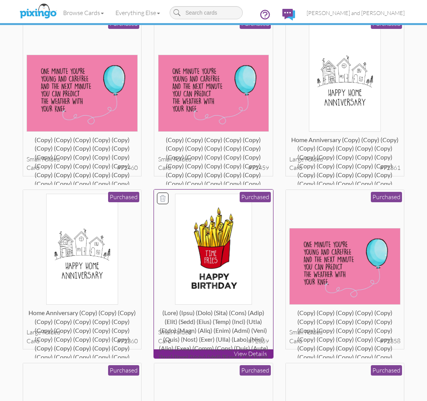
click at [208, 194] on img at bounding box center [213, 249] width 77 height 111
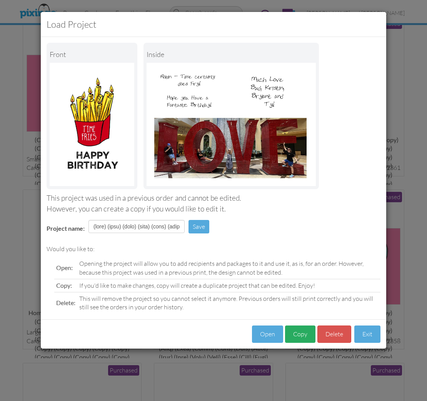
click at [303, 328] on button "Copy" at bounding box center [300, 333] width 30 height 17
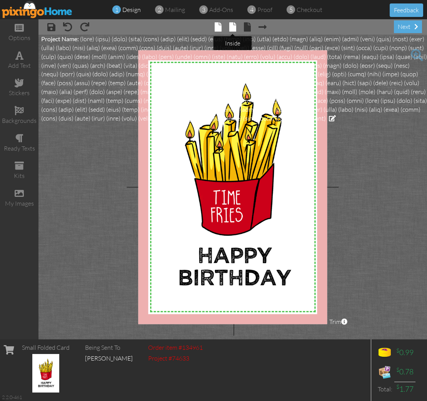
click at [235, 29] on span at bounding box center [232, 26] width 7 height 9
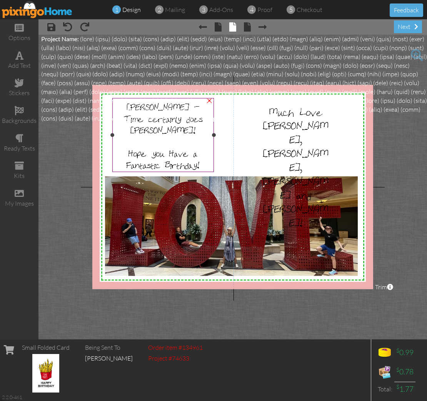
click at [185, 135] on div at bounding box center [163, 141] width 97 height 12
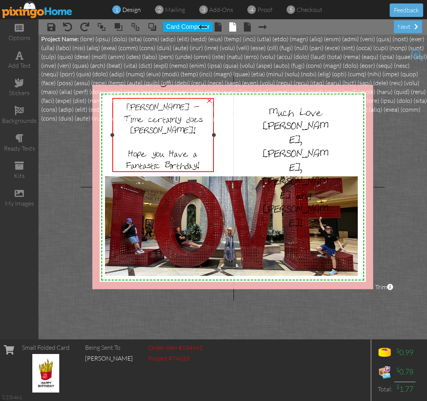
click at [185, 135] on div at bounding box center [163, 141] width 97 height 12
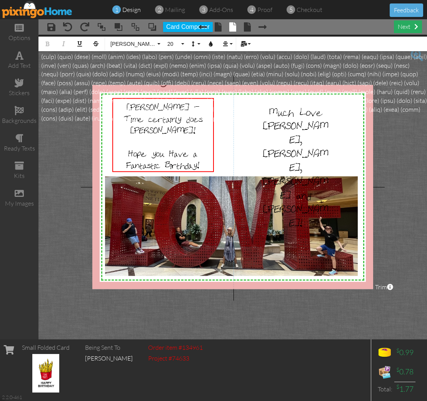
click at [412, 32] on div "next" at bounding box center [408, 26] width 28 height 13
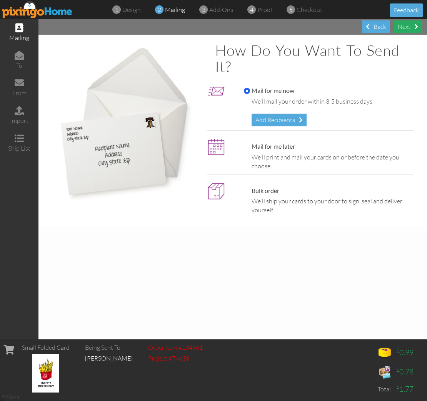
click at [410, 29] on div "Next" at bounding box center [408, 26] width 28 height 13
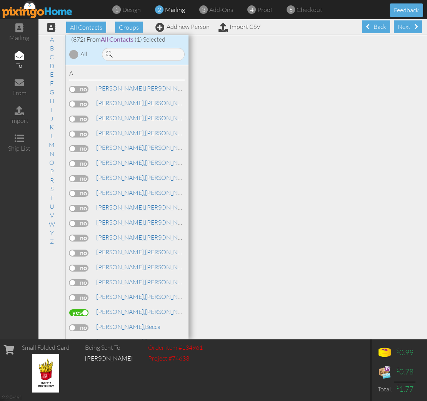
click at [408, 29] on div "Next" at bounding box center [408, 26] width 28 height 13
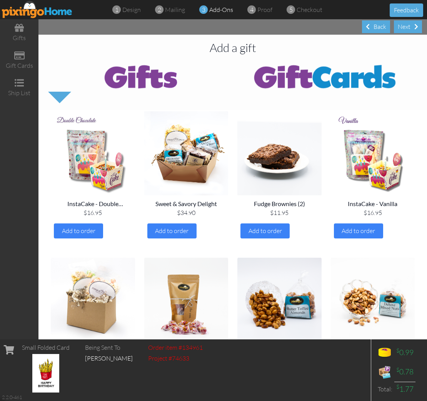
click at [408, 29] on div "Next" at bounding box center [408, 26] width 28 height 13
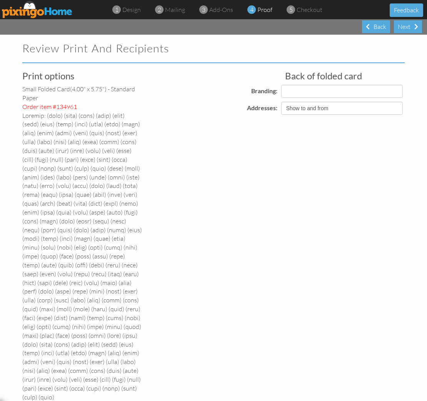
select select "object:32151"
select select "object:32152"
click at [407, 29] on div "Next" at bounding box center [408, 26] width 28 height 13
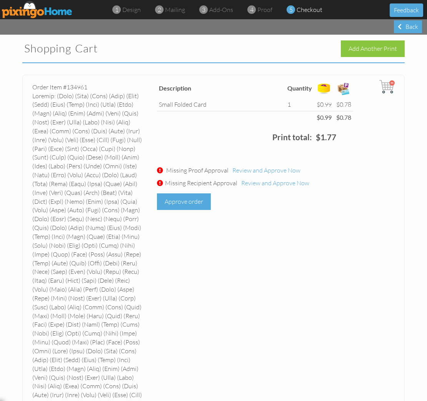
click at [184, 202] on div "Approve order" at bounding box center [184, 201] width 54 height 17
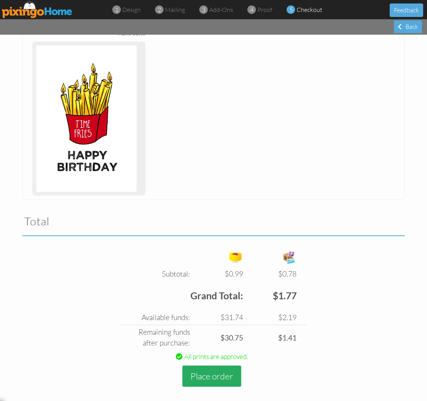
click at [218, 365] on button "Place order" at bounding box center [211, 375] width 59 height 21
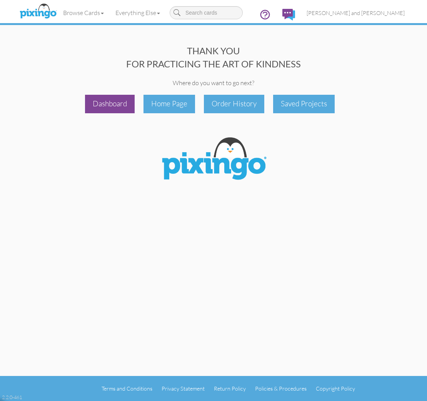
click at [122, 108] on div "Dashboard" at bounding box center [110, 104] width 50 height 18
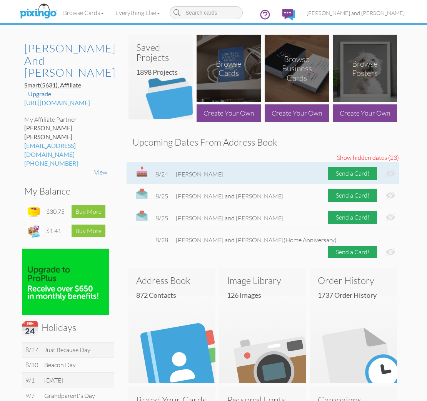
click at [391, 172] on img at bounding box center [390, 173] width 9 height 8
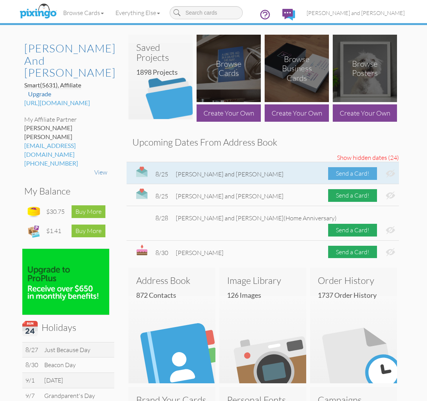
click at [360, 173] on div "Send a Card!" at bounding box center [352, 173] width 49 height 13
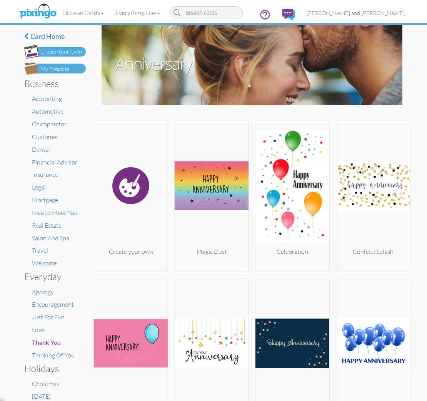
click at [58, 72] on div "My Projects" at bounding box center [54, 69] width 28 height 8
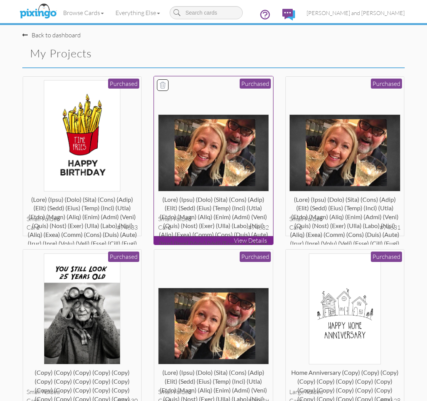
click at [195, 151] on img at bounding box center [213, 152] width 111 height 77
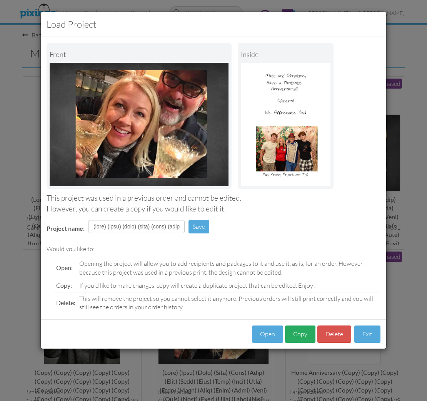
click at [295, 334] on button "Copy" at bounding box center [300, 333] width 30 height 17
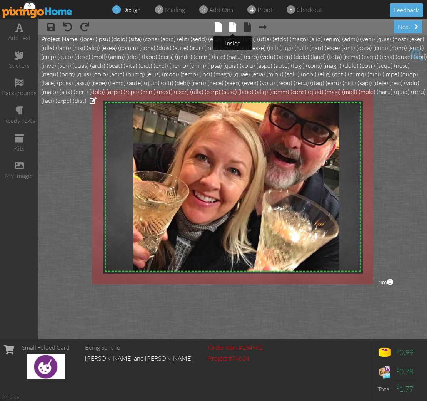
click at [236, 29] on span at bounding box center [232, 26] width 7 height 9
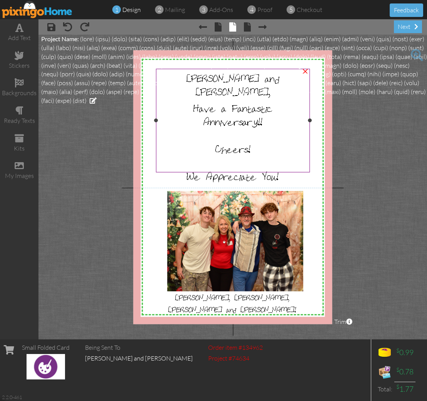
click at [228, 114] on span "Anniversary!!" at bounding box center [233, 120] width 59 height 13
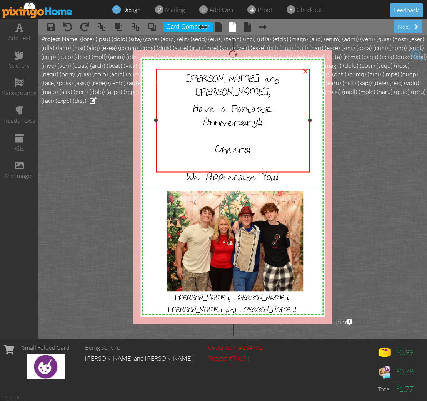
click at [228, 114] on span "Anniversary!!" at bounding box center [233, 120] width 59 height 13
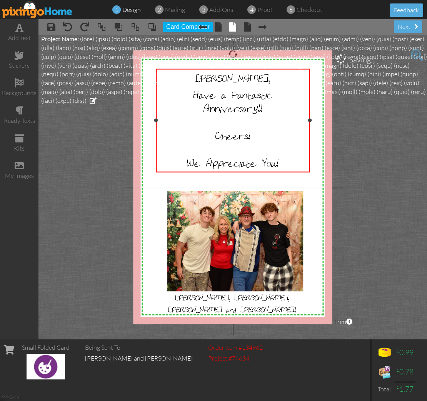
scroll to position [0, 0]
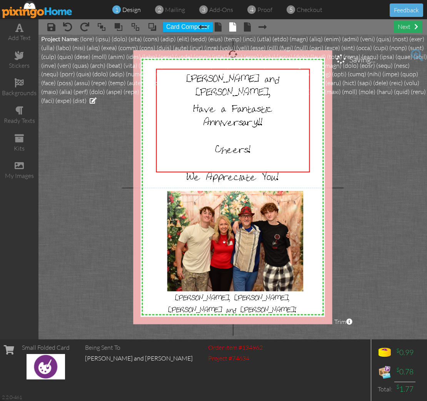
click at [410, 27] on div "next" at bounding box center [408, 26] width 28 height 13
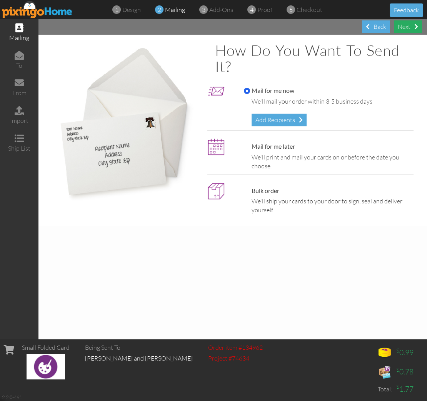
click at [409, 27] on div "Next" at bounding box center [408, 26] width 28 height 13
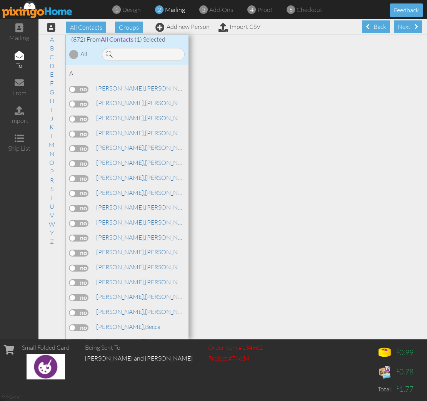
click at [409, 27] on div "Next" at bounding box center [408, 26] width 28 height 13
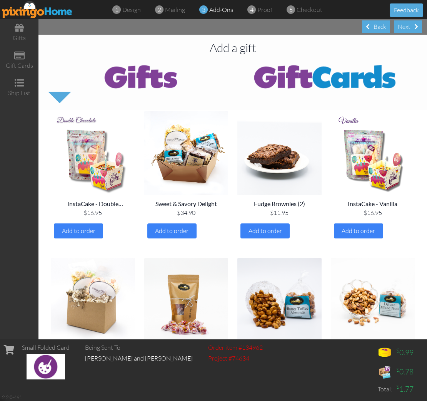
click at [409, 27] on div "Next" at bounding box center [408, 26] width 28 height 13
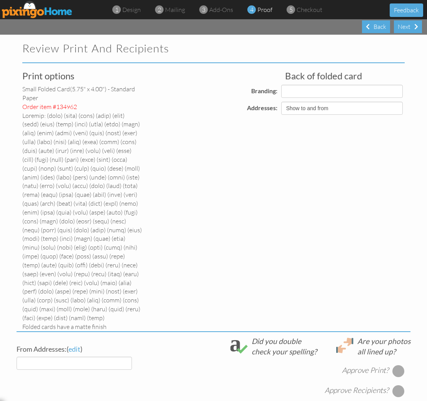
select select "object:35935"
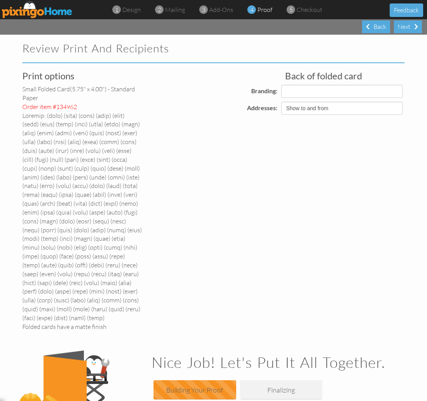
select select "object:35943"
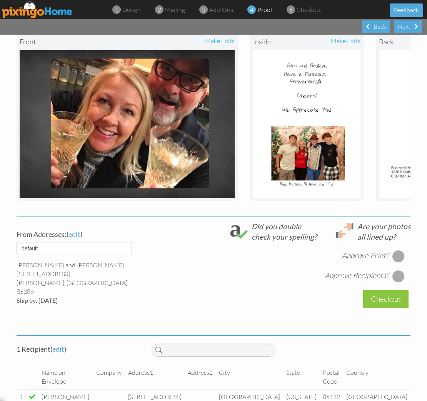
scroll to position [316, 0]
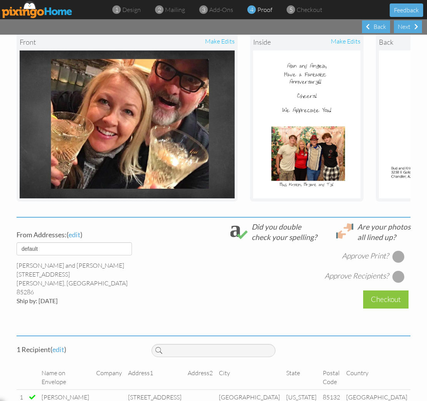
click at [403, 250] on div at bounding box center [399, 256] width 12 height 12
click at [400, 270] on div at bounding box center [399, 276] width 12 height 12
click at [386, 290] on div "Checkout" at bounding box center [385, 299] width 45 height 18
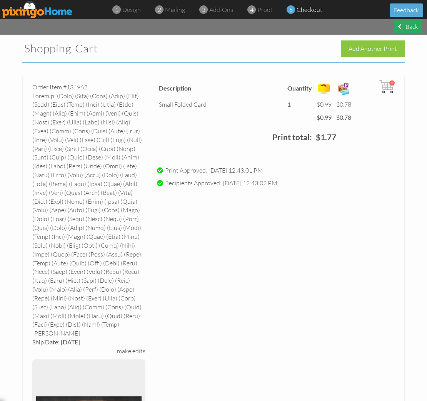
click at [407, 29] on div "Back" at bounding box center [408, 26] width 28 height 13
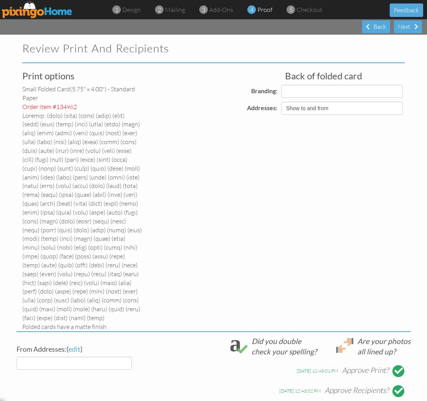
select select "object:36014"
select select "object:36012"
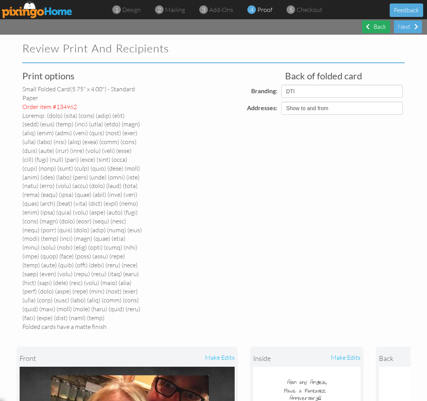
click at [377, 26] on div "Back" at bounding box center [376, 26] width 28 height 13
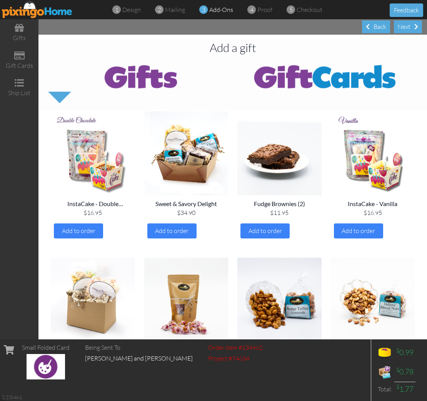
click at [52, 12] on img at bounding box center [37, 9] width 71 height 17
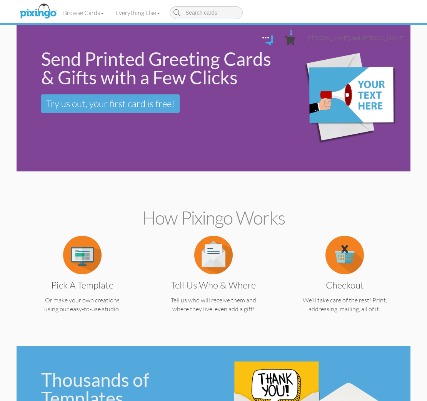
click at [295, 36] on span "1" at bounding box center [290, 40] width 10 height 9
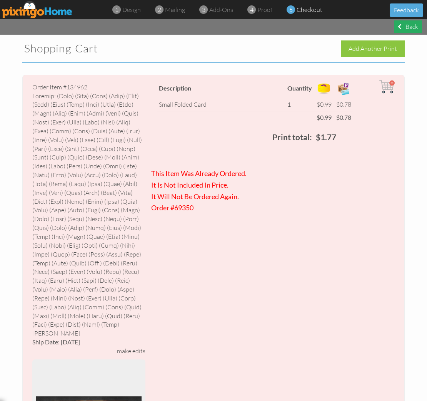
click at [408, 29] on div "Back" at bounding box center [408, 26] width 28 height 13
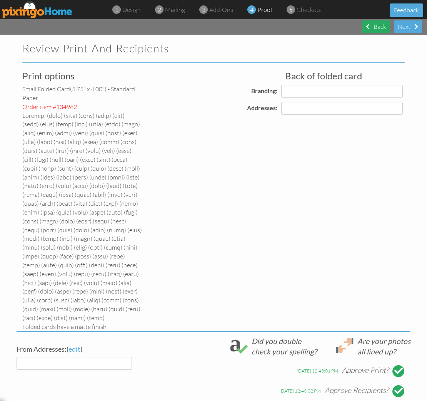
select select "object:36527"
select select "object:36532"
select select "object:36530"
click at [377, 28] on div "Back" at bounding box center [376, 26] width 28 height 13
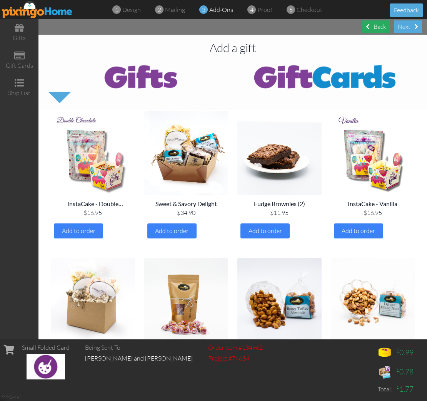
click at [373, 29] on div "Back" at bounding box center [376, 26] width 28 height 13
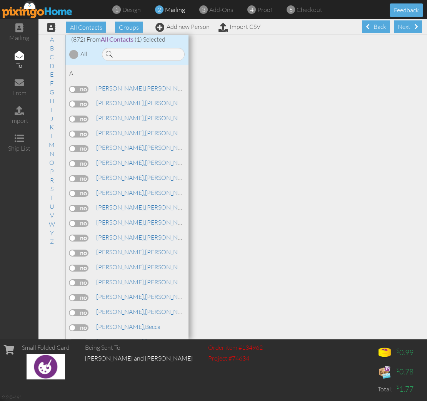
click at [373, 29] on div "Back" at bounding box center [376, 26] width 28 height 13
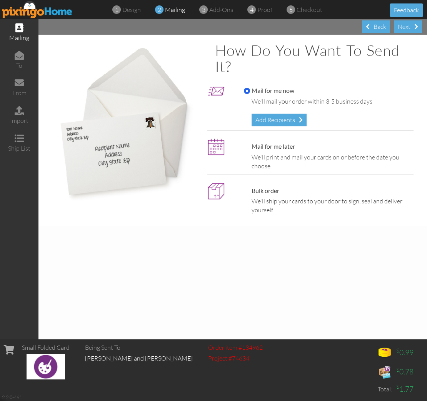
click at [373, 29] on div "Back" at bounding box center [376, 26] width 28 height 13
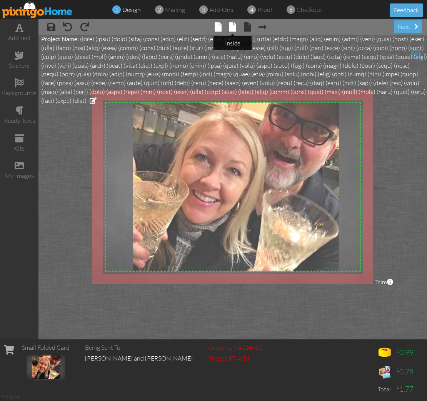
click at [231, 31] on span at bounding box center [232, 26] width 7 height 9
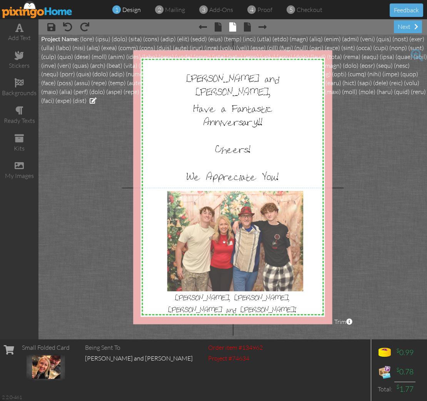
click at [38, 10] on img at bounding box center [37, 9] width 71 height 17
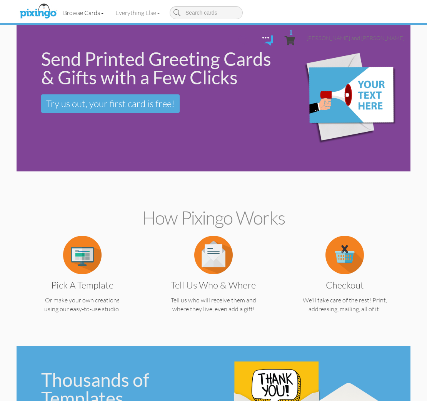
click at [84, 11] on link "Browse Cards" at bounding box center [83, 12] width 52 height 19
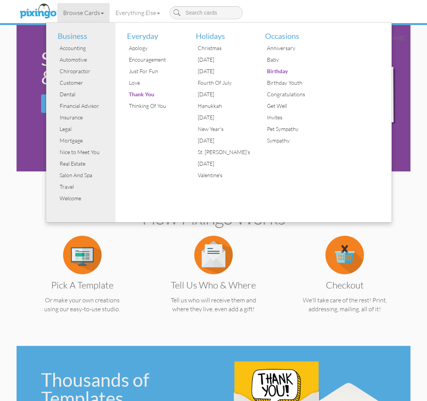
click at [141, 243] on div "Pick a Template Or make your own creations using our easy-to-use studio." at bounding box center [82, 275] width 120 height 78
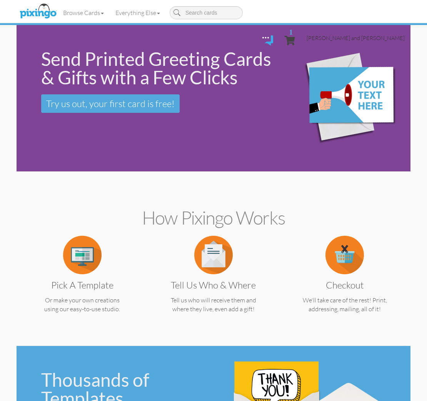
click at [358, 35] on span "[PERSON_NAME] and [PERSON_NAME]" at bounding box center [356, 38] width 98 height 7
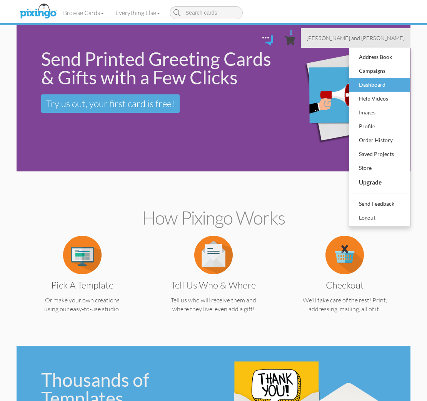
click at [370, 79] on div "Dashboard" at bounding box center [379, 85] width 45 height 12
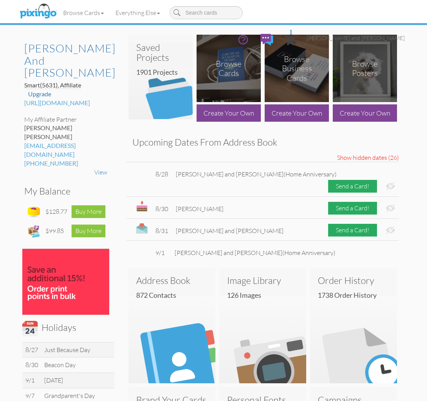
click at [295, 36] on span "1" at bounding box center [290, 40] width 10 height 9
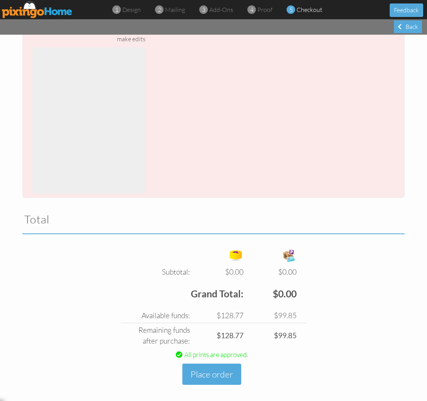
scroll to position [754, 0]
click at [204, 364] on button "Place order" at bounding box center [211, 374] width 59 height 21
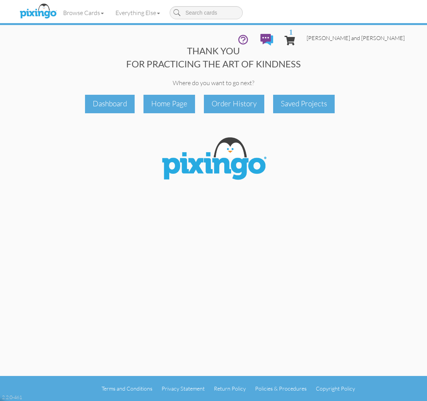
click at [374, 28] on link "[PERSON_NAME] and [PERSON_NAME]" at bounding box center [356, 38] width 110 height 20
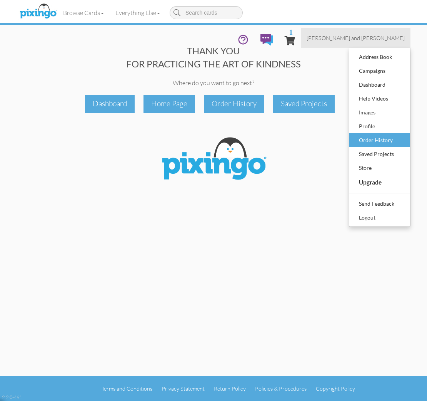
click at [366, 134] on div "Order History" at bounding box center [379, 140] width 45 height 12
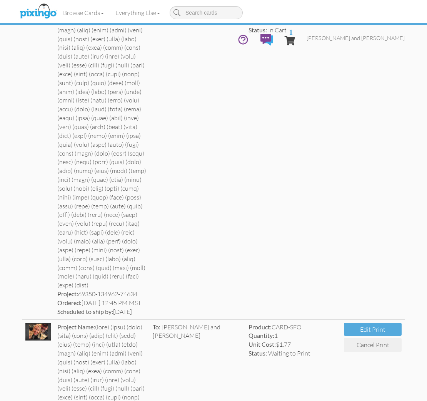
scroll to position [107, 0]
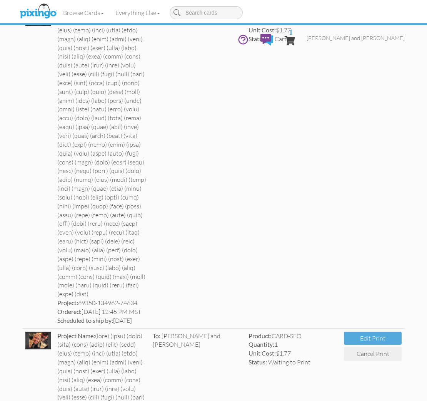
click at [293, 28] on span "1" at bounding box center [291, 31] width 4 height 7
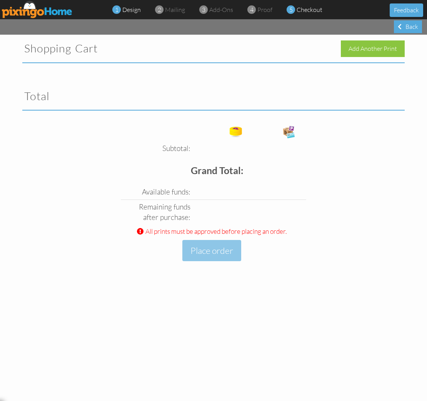
click at [136, 11] on span "design" at bounding box center [131, 10] width 18 height 8
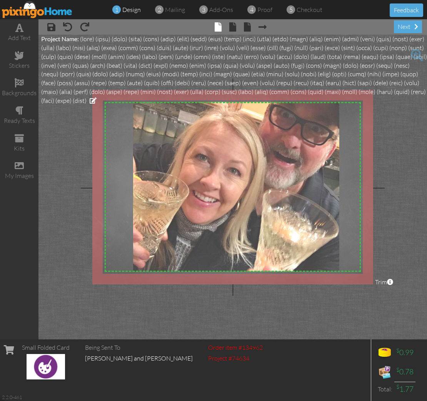
click at [31, 13] on img at bounding box center [37, 9] width 71 height 17
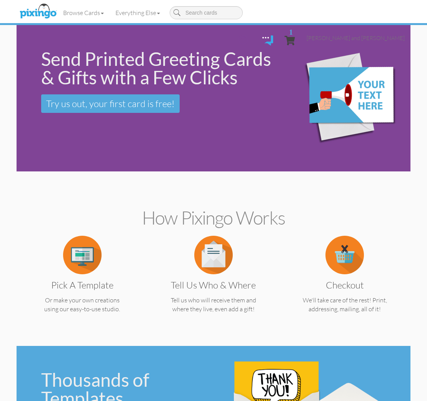
click at [295, 36] on span "1" at bounding box center [290, 40] width 10 height 9
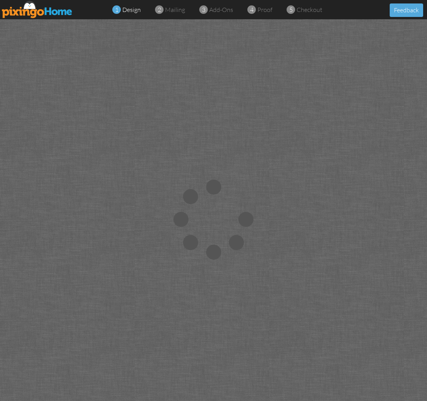
scroll to position [1, 0]
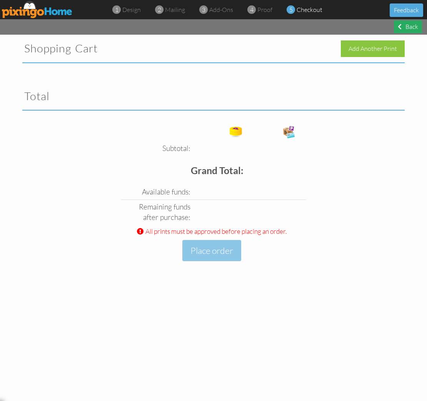
click at [410, 28] on div "Back" at bounding box center [408, 26] width 28 height 13
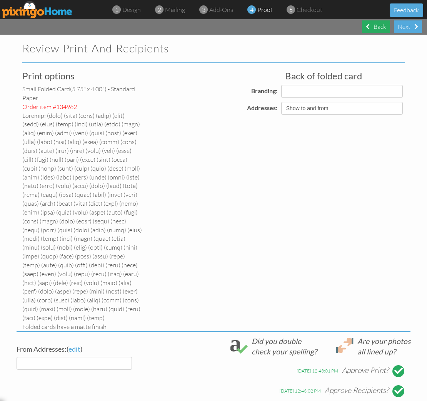
scroll to position [0, 0]
click at [369, 27] on span at bounding box center [368, 26] width 4 height 6
select select "object:40785"
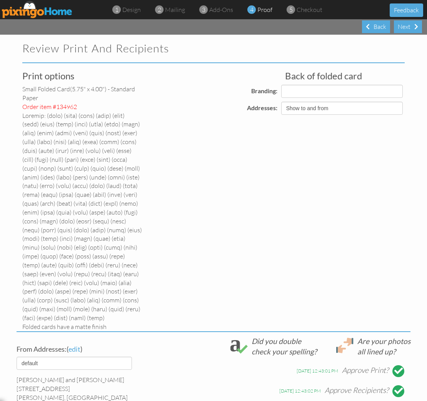
select select "object:40786"
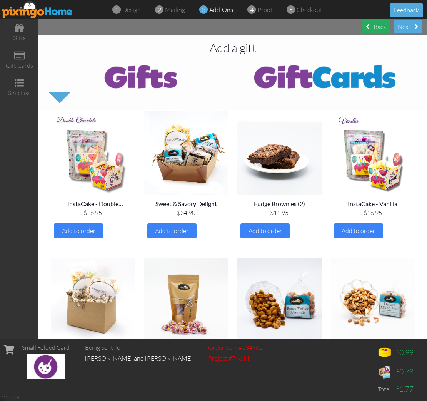
click at [366, 31] on div "Back" at bounding box center [376, 26] width 28 height 13
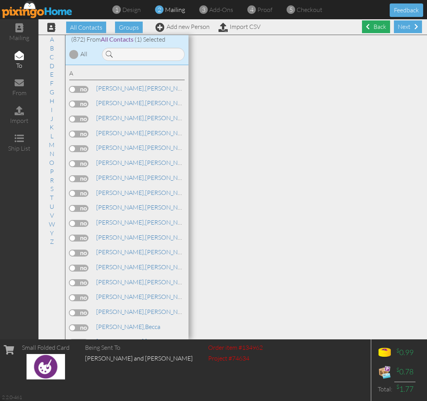
click at [374, 27] on div "Back" at bounding box center [376, 26] width 28 height 13
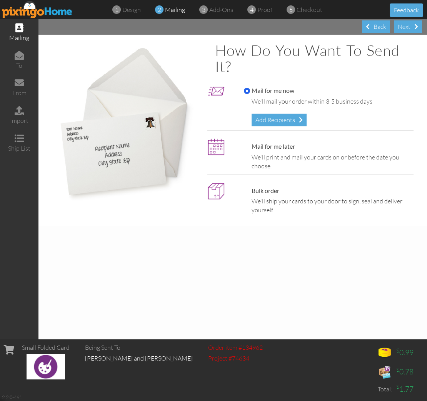
click at [374, 27] on div "Back" at bounding box center [376, 26] width 28 height 13
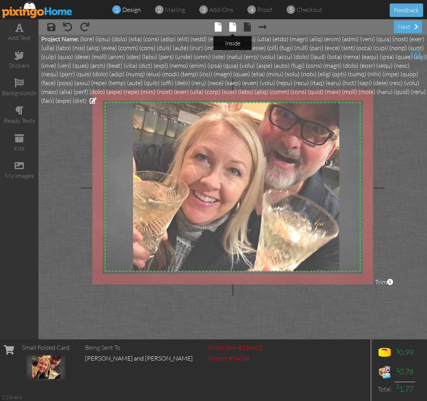
click at [236, 28] on span at bounding box center [232, 26] width 7 height 9
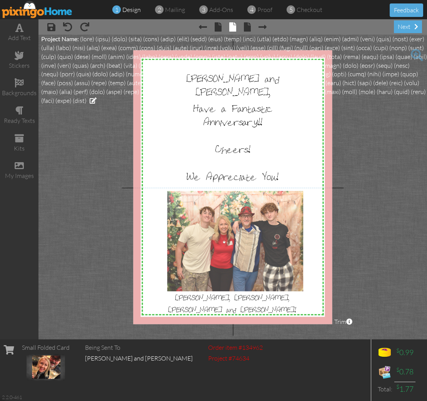
click at [232, 110] on div at bounding box center [232, 187] width 199 height 274
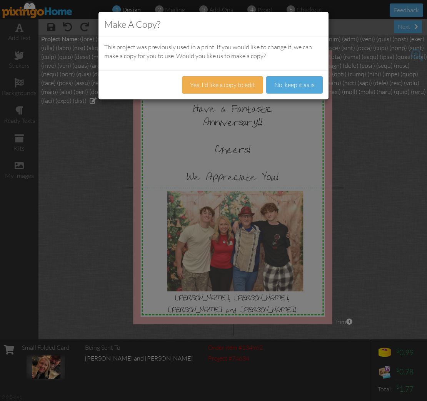
click at [232, 110] on body "Make A Copy? This project was previously used in a print. If you would like to …" at bounding box center [213, 200] width 427 height 401
click at [243, 88] on button "Yes, I'd like a copy to edit" at bounding box center [222, 84] width 81 height 17
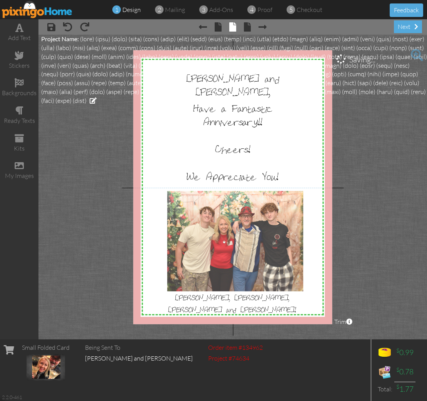
click at [306, 115] on div at bounding box center [232, 187] width 199 height 274
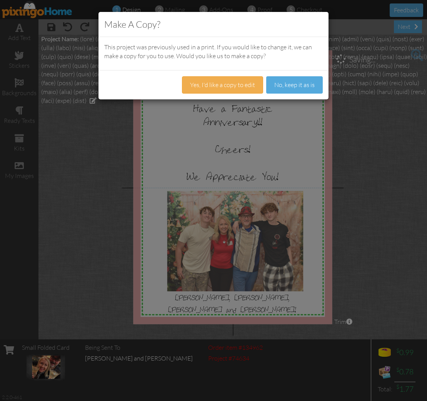
click at [306, 115] on div "Make A Copy? This project was previously used in a print. If you would like to …" at bounding box center [213, 200] width 427 height 401
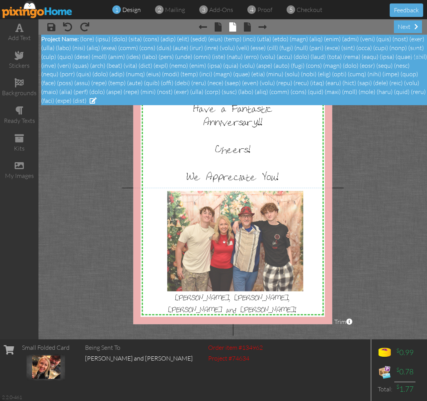
click at [283, 95] on div "Project Name:" at bounding box center [234, 70] width 386 height 70
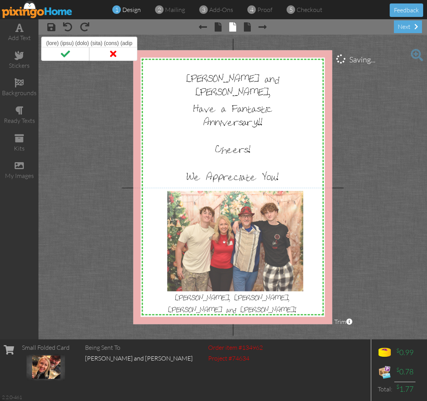
scroll to position [0, 2663]
click at [127, 52] on span at bounding box center [113, 54] width 48 height 14
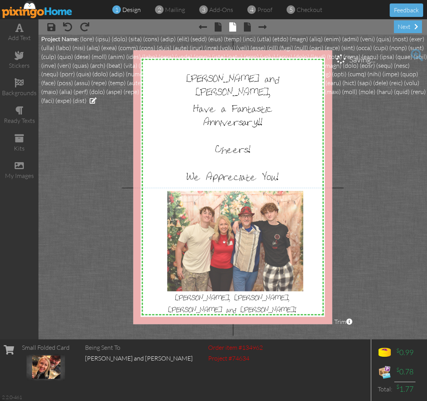
click at [174, 103] on div at bounding box center [232, 187] width 199 height 274
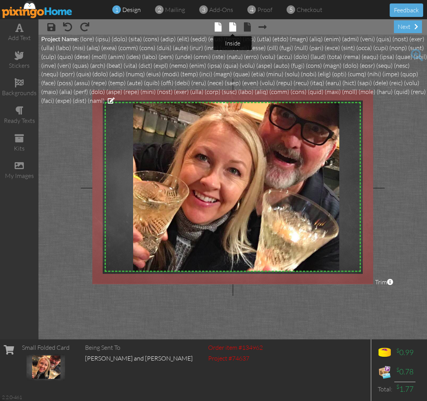
click at [231, 27] on span at bounding box center [232, 26] width 7 height 9
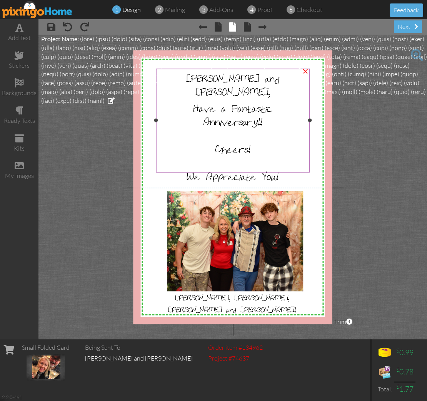
click at [213, 127] on div at bounding box center [232, 134] width 149 height 14
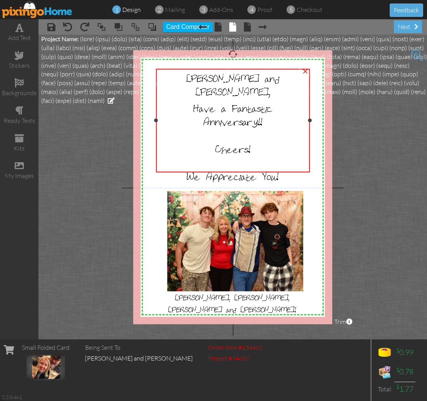
click at [213, 127] on div at bounding box center [232, 134] width 149 height 14
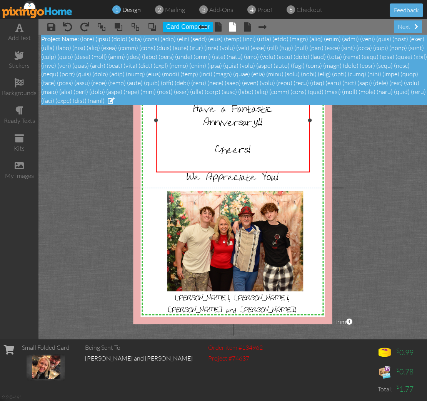
scroll to position [0, 0]
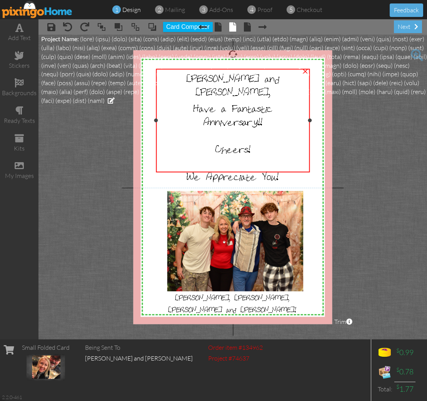
click at [272, 114] on div "Anniversary!!" at bounding box center [232, 120] width 149 height 13
click at [415, 25] on span at bounding box center [417, 26] width 4 height 6
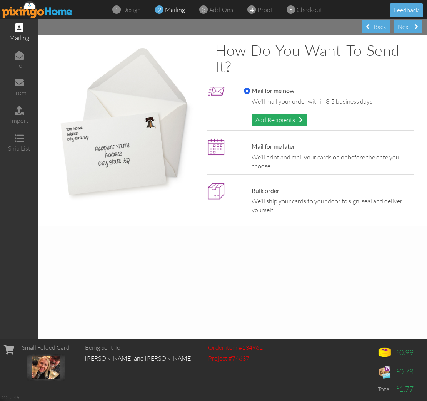
click at [291, 116] on div "Add Recipients" at bounding box center [279, 120] width 55 height 13
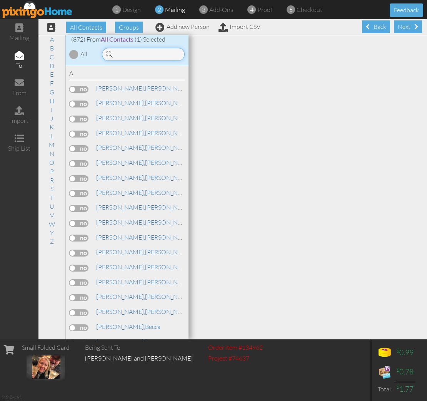
click at [141, 53] on input at bounding box center [143, 54] width 83 height 13
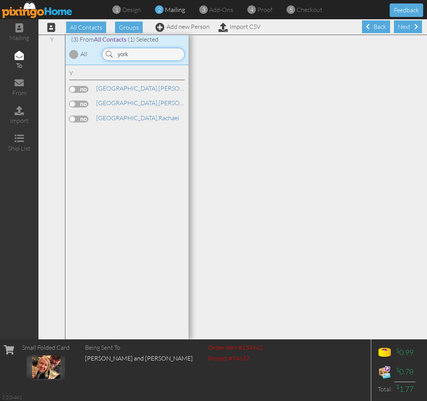
type input "york"
click at [86, 100] on label at bounding box center [78, 103] width 19 height 7
click at [0, 0] on input "checkbox" at bounding box center [0, 0] width 0 height 0
click at [404, 30] on div "Next" at bounding box center [408, 26] width 28 height 13
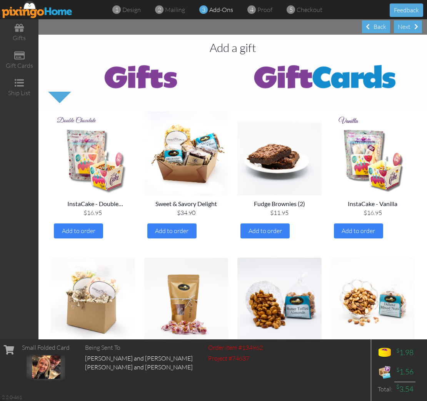
click at [404, 30] on div "Next" at bounding box center [408, 26] width 28 height 13
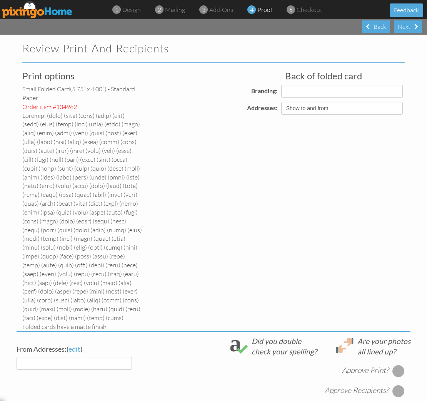
select select "object:45026"
select select "object:45028"
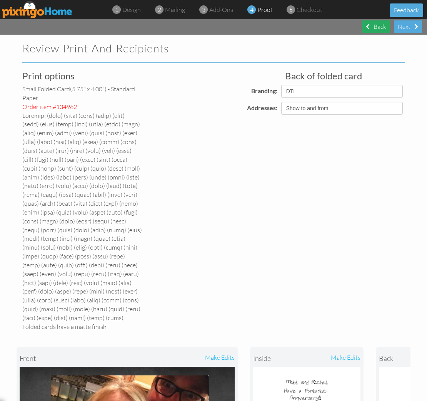
click at [381, 29] on div "Back" at bounding box center [376, 26] width 28 height 13
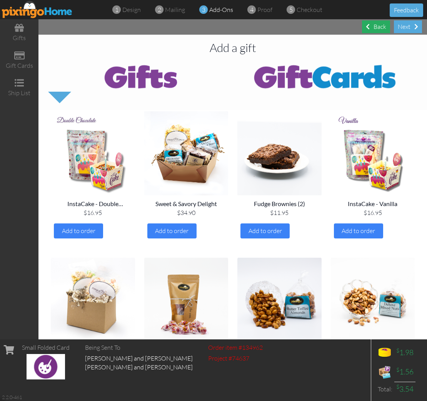
click at [378, 28] on div "Back" at bounding box center [376, 26] width 28 height 13
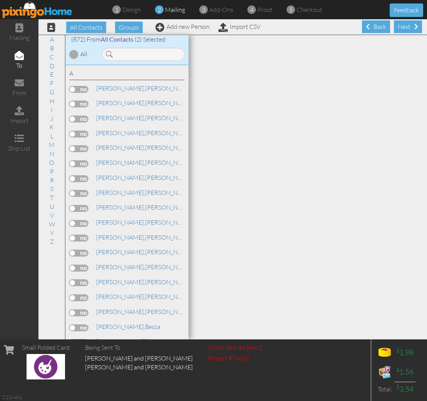
click at [378, 28] on div "Back" at bounding box center [376, 26] width 28 height 13
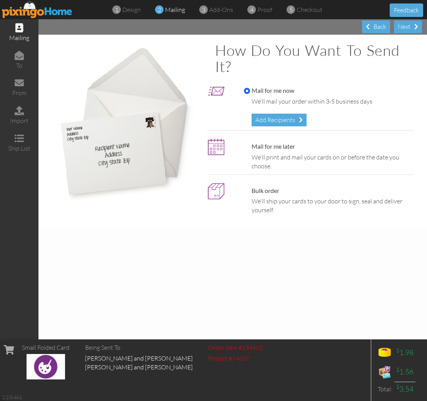
click at [253, 142] on label "Mail for me later" at bounding box center [269, 146] width 51 height 9
click at [250, 144] on input "Mail for me later" at bounding box center [247, 147] width 6 height 6
radio input "true"
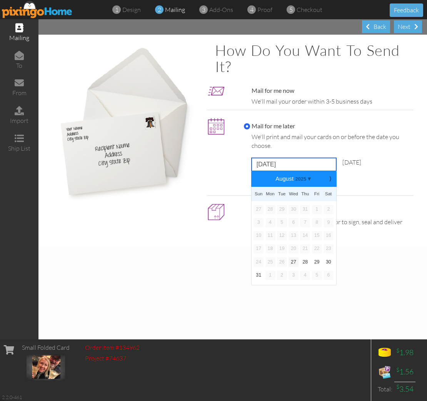
click at [275, 159] on input "[DATE]" at bounding box center [294, 164] width 85 height 13
click at [305, 257] on link "28" at bounding box center [305, 261] width 10 height 9
type input "[DATE]"
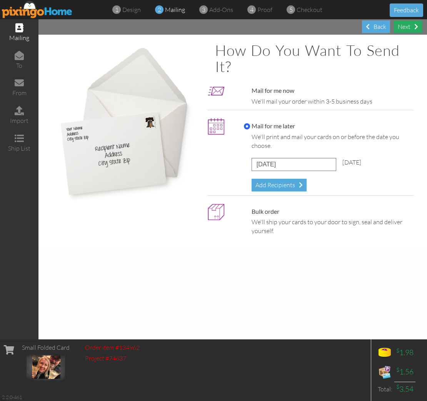
click at [413, 26] on div "Next" at bounding box center [408, 26] width 28 height 13
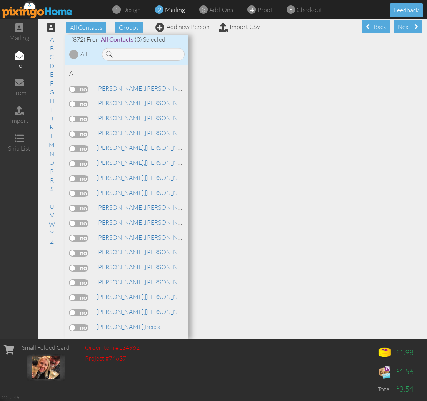
click at [413, 26] on div "Next" at bounding box center [408, 26] width 28 height 13
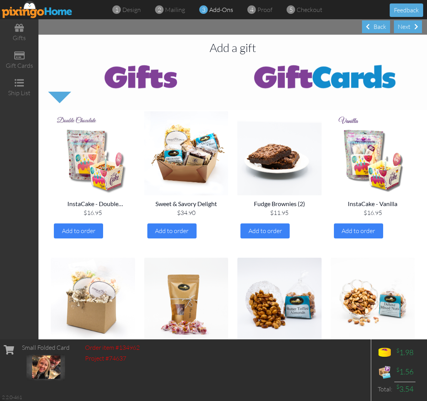
click at [413, 26] on div "Next" at bounding box center [408, 26] width 28 height 13
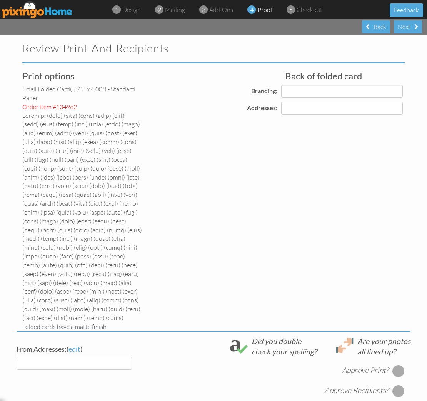
select select "object:49076"
select select "object:49081"
select select "object:49079"
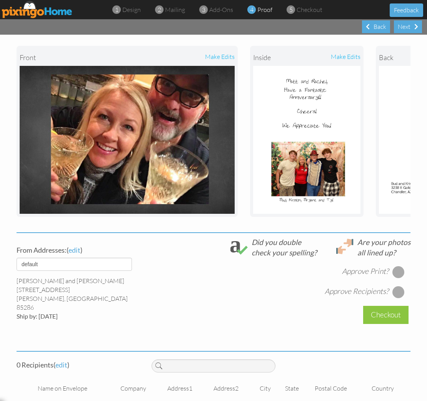
click at [395, 266] on div at bounding box center [399, 272] width 12 height 12
click at [400, 286] on div at bounding box center [399, 292] width 12 height 12
click at [67, 360] on span "edit" at bounding box center [61, 364] width 12 height 8
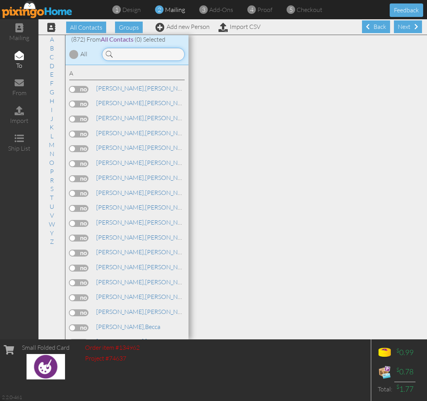
click at [131, 56] on input at bounding box center [143, 54] width 83 height 13
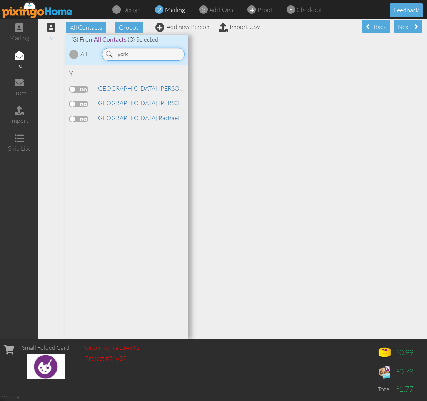
type input "york"
click at [86, 102] on label at bounding box center [78, 103] width 19 height 7
click at [0, 0] on input "checkbox" at bounding box center [0, 0] width 0 height 0
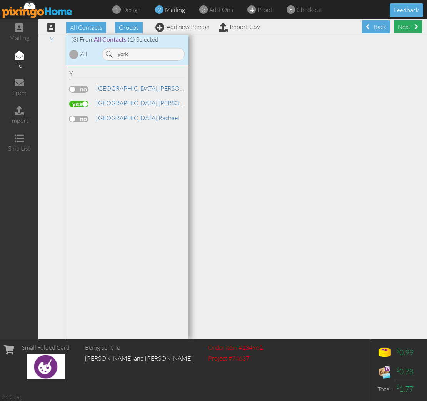
click at [403, 28] on div "Next" at bounding box center [408, 26] width 28 height 13
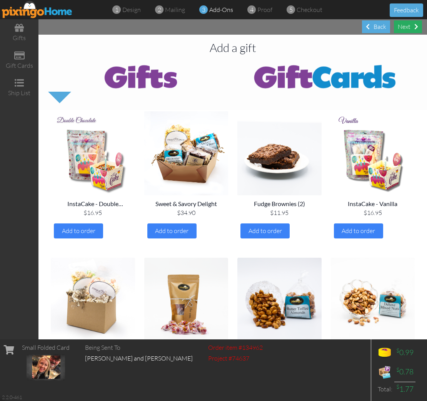
click at [403, 28] on div "Next" at bounding box center [408, 26] width 28 height 13
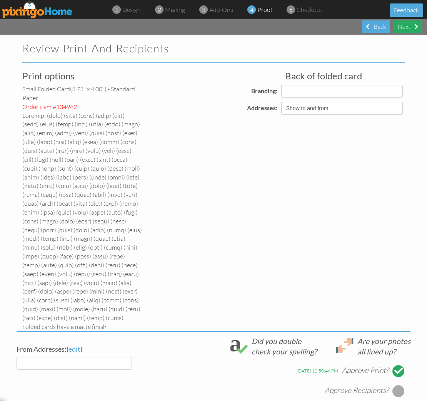
select select "object:51132"
select select "object:51134"
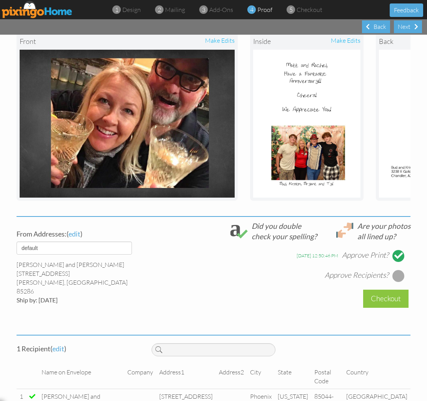
scroll to position [316, 0]
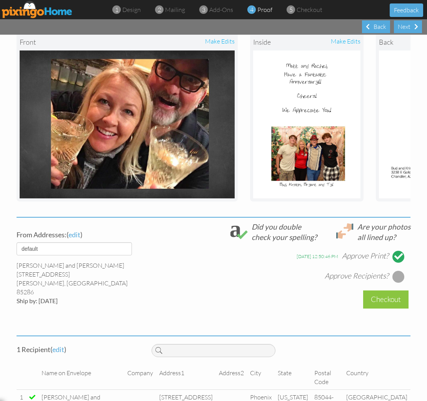
click at [397, 270] on div at bounding box center [399, 276] width 12 height 12
click at [387, 290] on div "Checkout" at bounding box center [385, 299] width 45 height 18
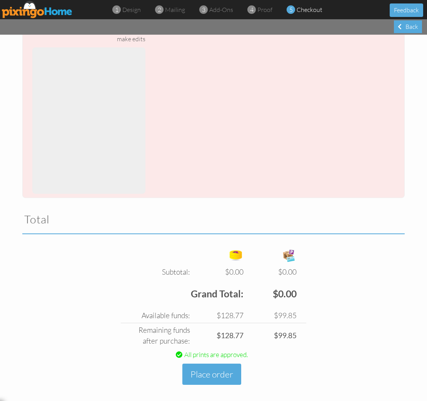
scroll to position [754, 0]
click at [203, 365] on button "Place order" at bounding box center [211, 374] width 59 height 21
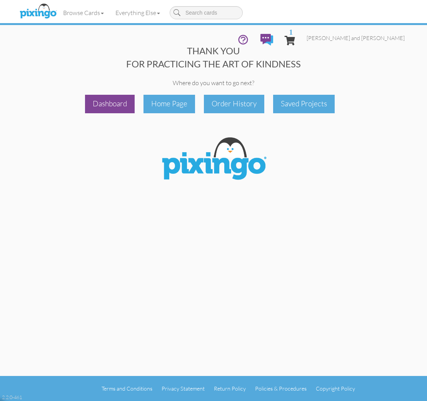
click at [111, 102] on div "Dashboard" at bounding box center [110, 104] width 50 height 18
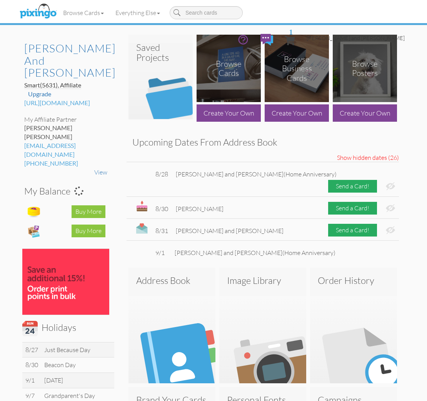
click at [362, 35] on span "[PERSON_NAME] and [PERSON_NAME]" at bounding box center [356, 38] width 98 height 7
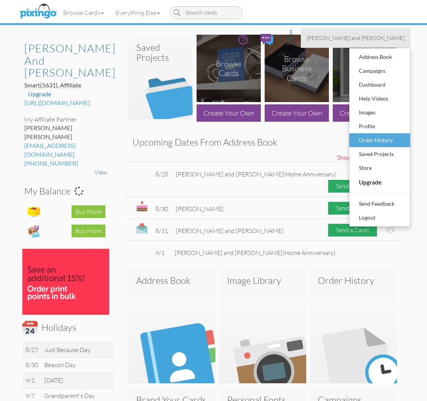
click at [366, 134] on div "Order History" at bounding box center [379, 140] width 45 height 12
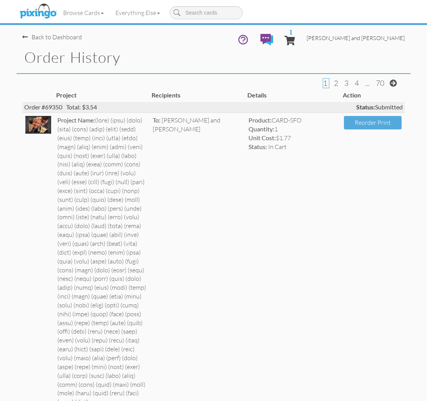
scroll to position [0, 0]
click at [372, 28] on link "[PERSON_NAME] and [PERSON_NAME]" at bounding box center [356, 38] width 110 height 20
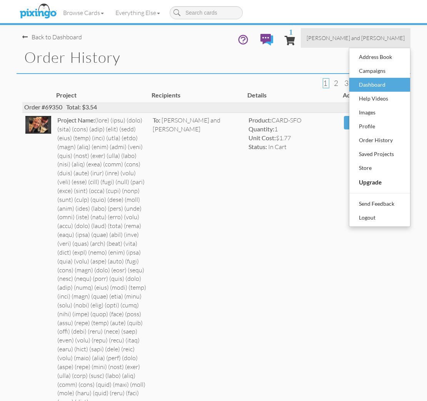
click at [367, 79] on div "Dashboard" at bounding box center [379, 85] width 45 height 12
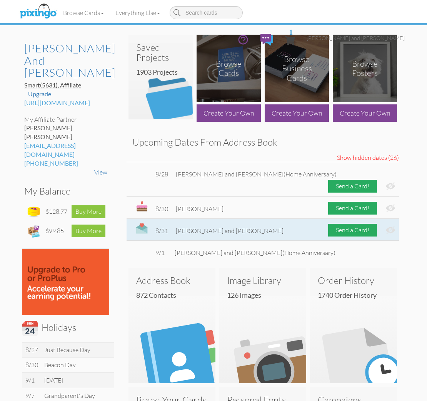
click at [391, 226] on img at bounding box center [390, 230] width 9 height 8
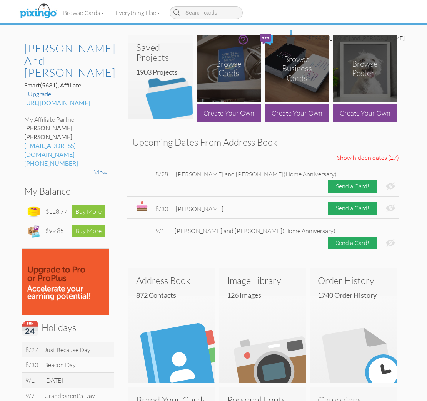
click at [378, 35] on span "[PERSON_NAME] and [PERSON_NAME]" at bounding box center [356, 38] width 98 height 7
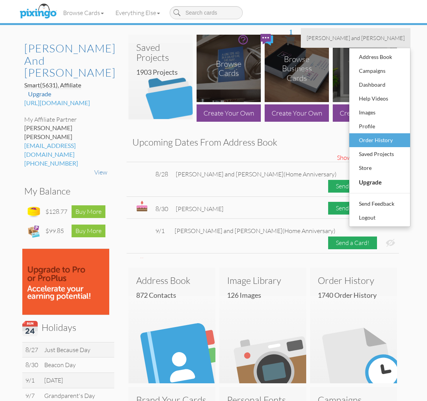
click at [373, 134] on div "Order History" at bounding box center [379, 140] width 45 height 12
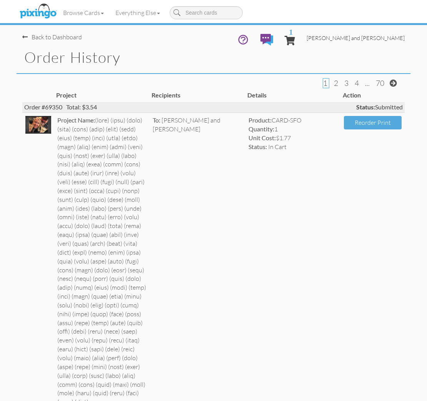
click at [393, 35] on span "[PERSON_NAME] and [PERSON_NAME]" at bounding box center [356, 38] width 98 height 7
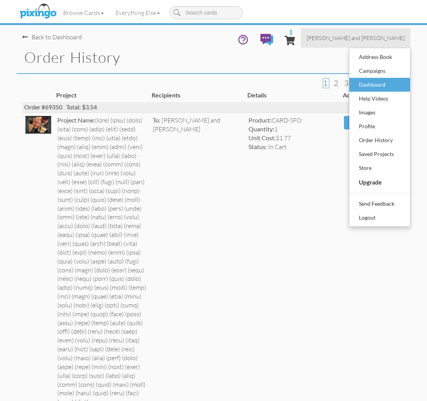
click at [375, 79] on div "Dashboard" at bounding box center [379, 85] width 45 height 12
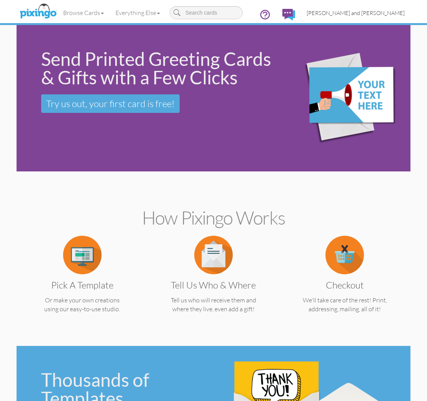
click at [371, 19] on link "[PERSON_NAME] and [PERSON_NAME]" at bounding box center [356, 13] width 110 height 20
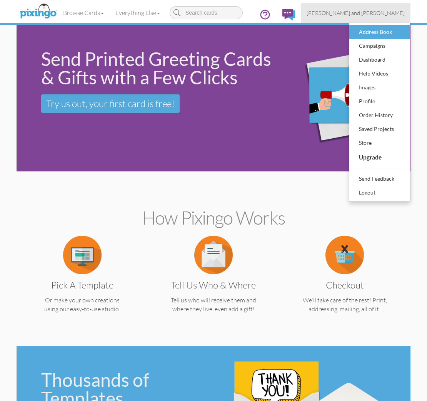
click at [370, 27] on div "Address Book" at bounding box center [379, 32] width 45 height 12
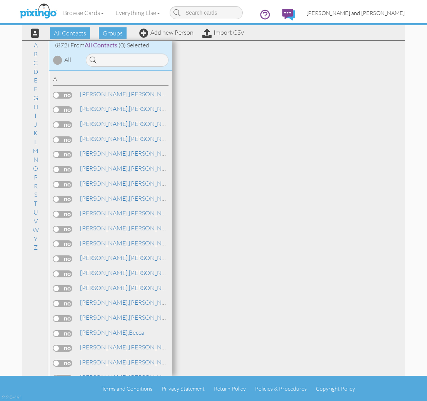
click at [367, 16] on span "[PERSON_NAME] and [PERSON_NAME]" at bounding box center [356, 13] width 98 height 7
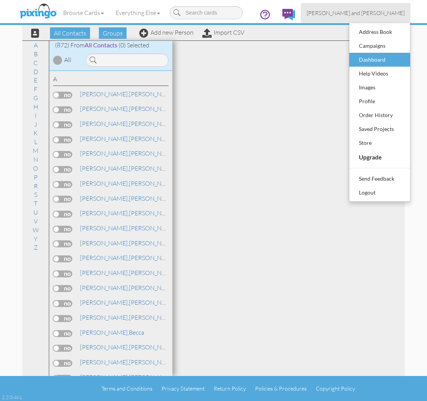
click at [369, 57] on div "Dashboard" at bounding box center [379, 60] width 45 height 12
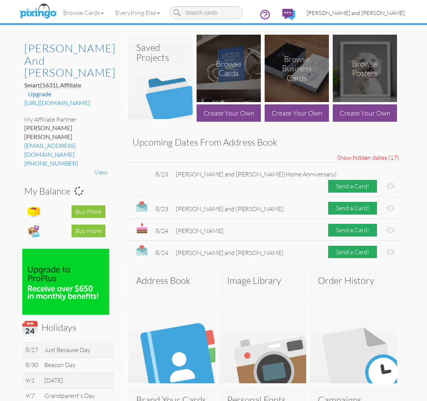
click at [367, 13] on span "[PERSON_NAME] and [PERSON_NAME]" at bounding box center [356, 13] width 98 height 7
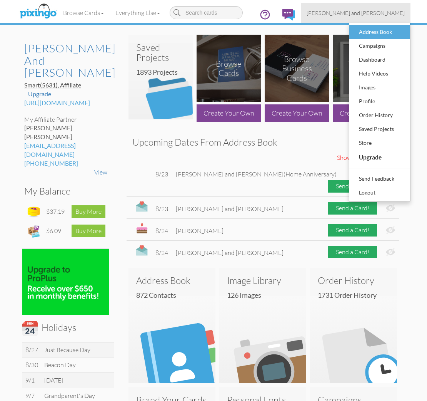
click at [368, 29] on div "Address Book" at bounding box center [379, 32] width 45 height 12
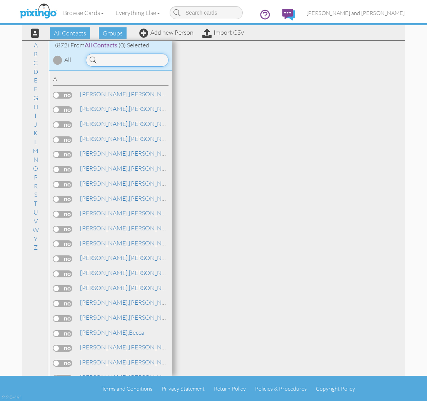
click at [121, 62] on input at bounding box center [127, 60] width 83 height 13
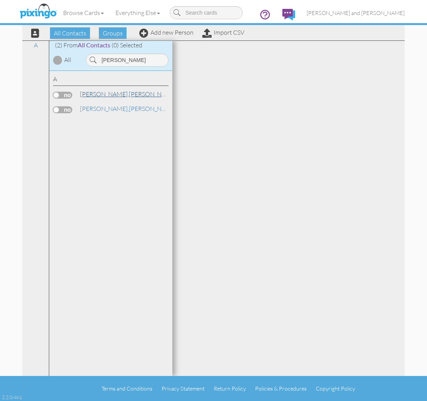
drag, startPoint x: 113, startPoint y: 72, endPoint x: 110, endPoint y: 96, distance: 24.0
click at [110, 96] on link "Allen, Jim and Molly" at bounding box center [158, 93] width 159 height 9
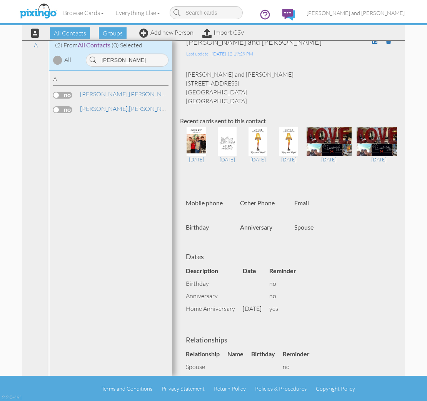
scroll to position [9, 0]
drag, startPoint x: 236, startPoint y: 83, endPoint x: 185, endPoint y: 82, distance: 50.4
click at [185, 82] on div "Jim and Molly Allen 8509 E Monte Ave Mesa, AZ 85209 United States" at bounding box center [288, 86] width 217 height 35
copy div "[STREET_ADDRESS]"
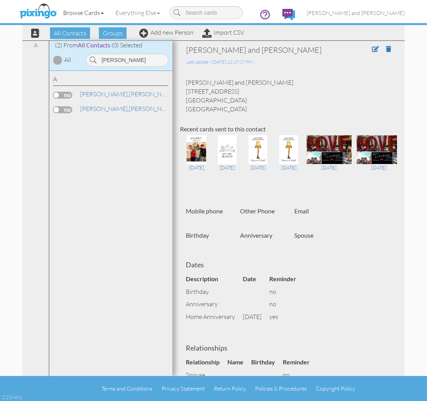
scroll to position [0, 0]
click at [113, 59] on input "[PERSON_NAME]" at bounding box center [127, 60] width 83 height 13
type input "Noyes"
drag, startPoint x: 108, startPoint y: 73, endPoint x: 109, endPoint y: 122, distance: 48.9
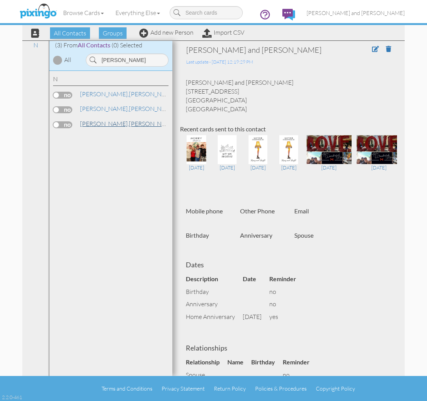
click at [109, 122] on link "Noyes, John and Dianne" at bounding box center [158, 123] width 159 height 9
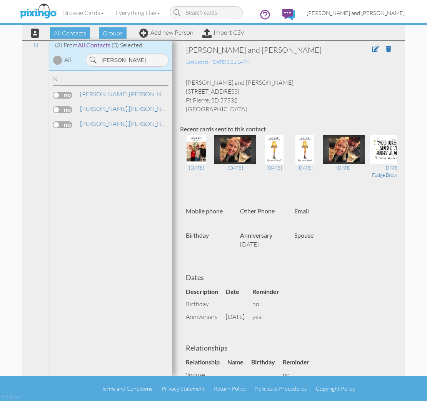
click at [365, 18] on link "[PERSON_NAME] and [PERSON_NAME]" at bounding box center [356, 13] width 110 height 20
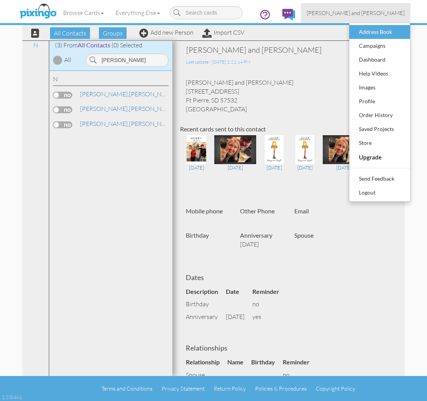
click at [366, 27] on div "Address Book" at bounding box center [379, 32] width 45 height 12
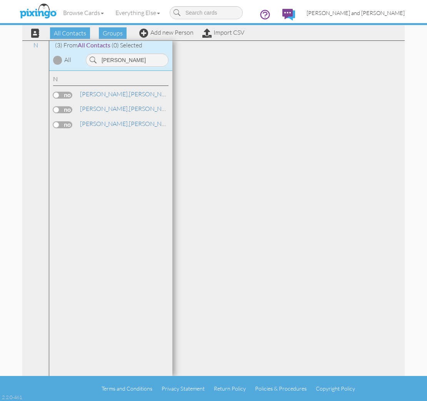
click at [366, 17] on link "[PERSON_NAME] and [PERSON_NAME]" at bounding box center [356, 13] width 110 height 20
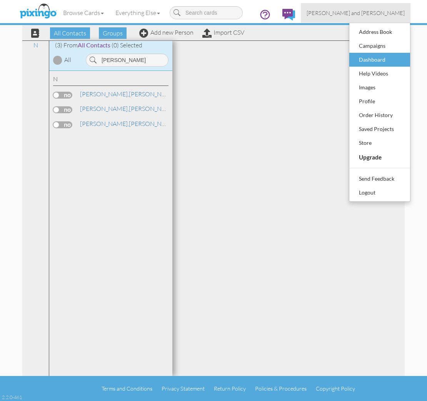
click at [372, 56] on div "Dashboard" at bounding box center [379, 60] width 45 height 12
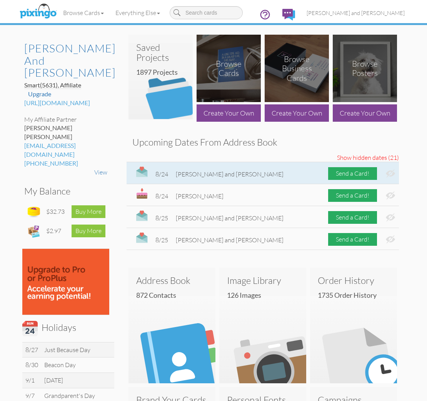
click at [393, 176] on img at bounding box center [390, 173] width 9 height 8
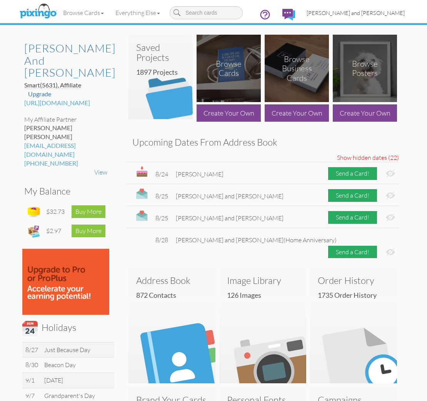
click at [380, 16] on span "[PERSON_NAME] and [PERSON_NAME]" at bounding box center [356, 13] width 98 height 7
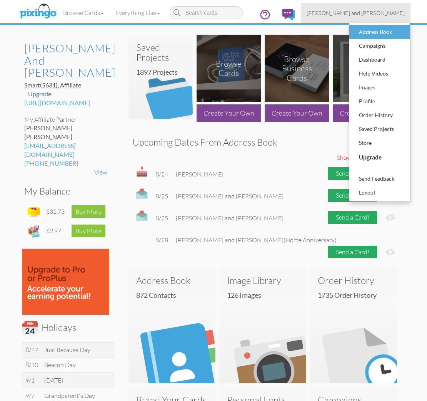
click at [372, 28] on div "Address Book" at bounding box center [379, 32] width 45 height 12
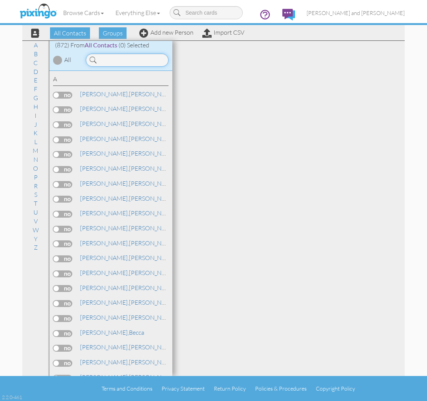
click at [154, 56] on input at bounding box center [127, 60] width 83 height 13
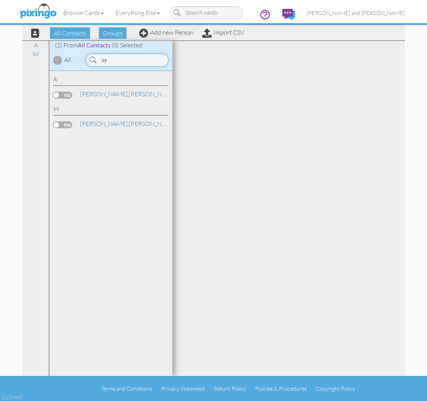
type input "s"
type input "sid"
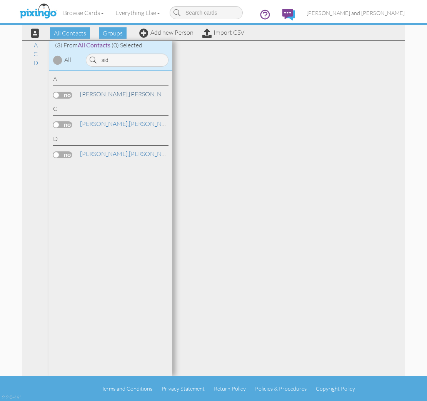
click at [105, 96] on link "Allen, Sidney" at bounding box center [128, 93] width 98 height 9
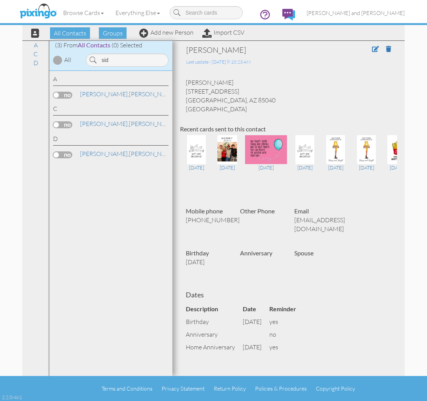
click at [89, 0] on div "Browse Cards Business Accounting Automotive Chiropractor Customer Dental Financ…" at bounding box center [213, 15] width 383 height 30
click at [380, 13] on span "[PERSON_NAME] and [PERSON_NAME]" at bounding box center [356, 13] width 98 height 7
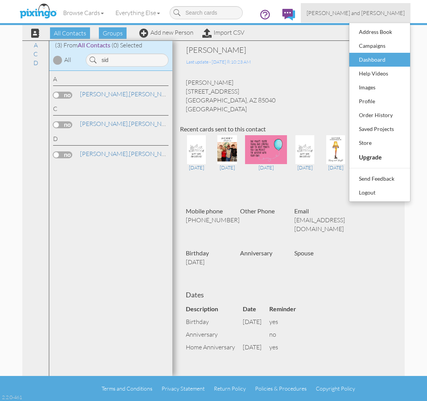
click at [377, 55] on div "Dashboard" at bounding box center [379, 60] width 45 height 12
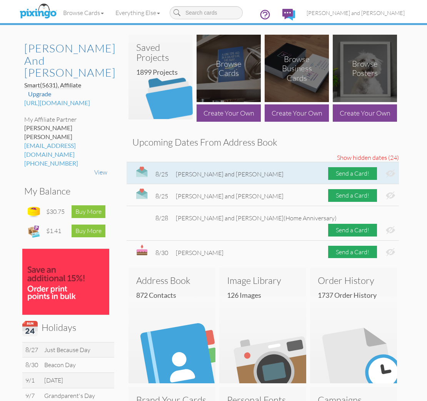
click at [392, 174] on img at bounding box center [390, 173] width 9 height 8
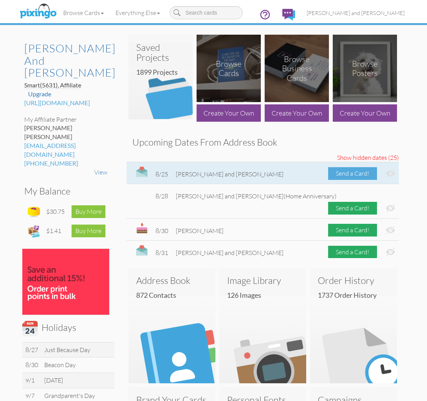
click at [352, 174] on div "Send a Card!" at bounding box center [352, 173] width 49 height 13
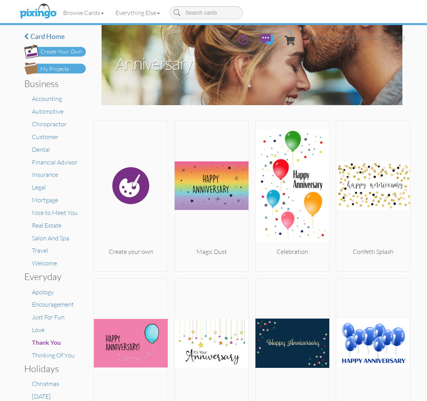
click at [70, 67] on img at bounding box center [55, 68] width 62 height 12
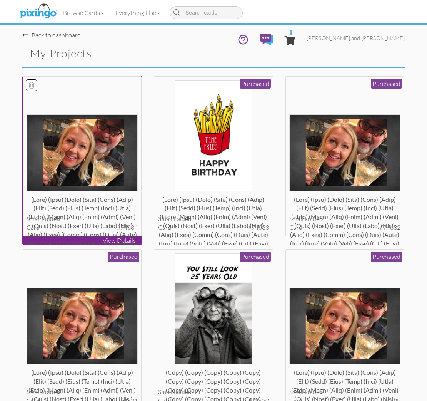
click at [107, 98] on div at bounding box center [82, 135] width 111 height 111
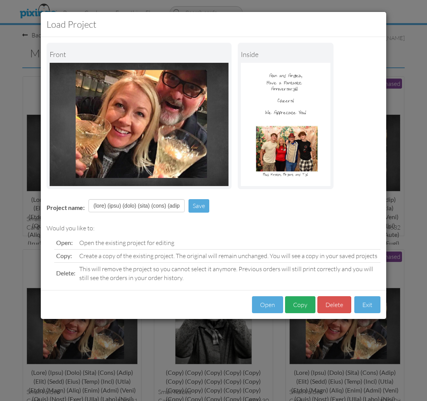
click at [305, 308] on button "Copy" at bounding box center [300, 304] width 30 height 17
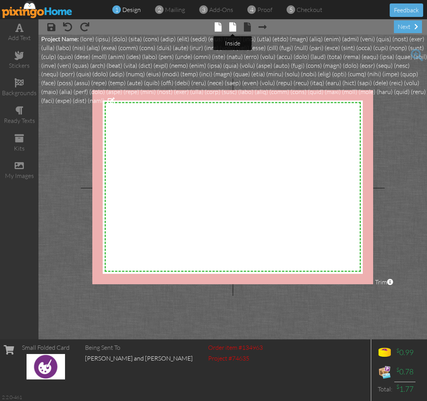
click at [235, 30] on span at bounding box center [232, 26] width 7 height 9
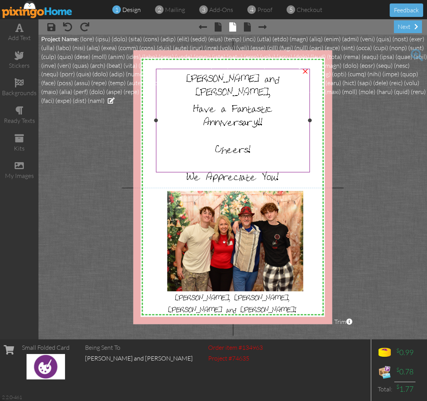
click at [204, 114] on span "Anniversary!!" at bounding box center [233, 120] width 59 height 13
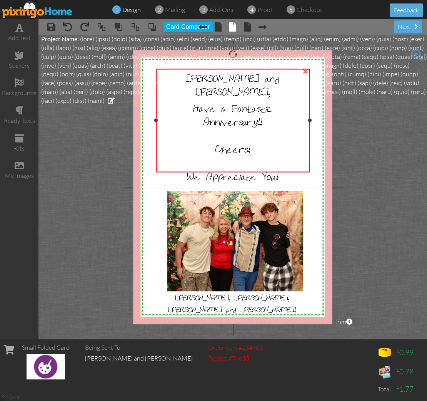
click at [204, 114] on span "Anniversary!!" at bounding box center [233, 120] width 59 height 13
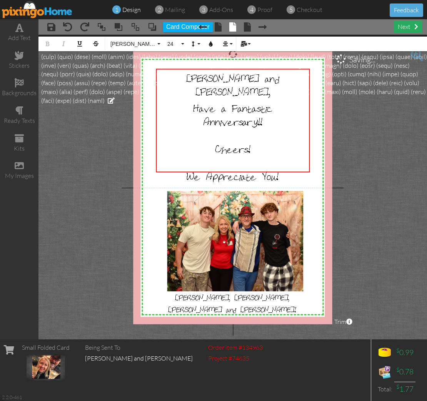
click at [406, 30] on div "next" at bounding box center [408, 26] width 28 height 13
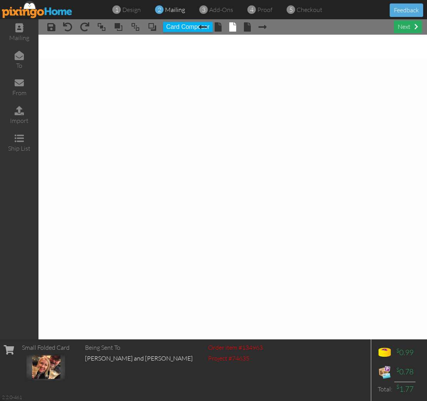
click at [406, 28] on div "next" at bounding box center [408, 26] width 28 height 13
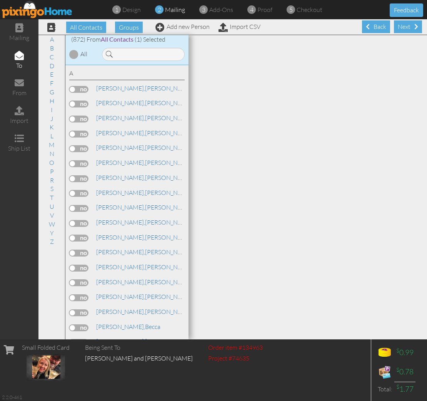
click at [406, 28] on div "Next" at bounding box center [408, 26] width 28 height 13
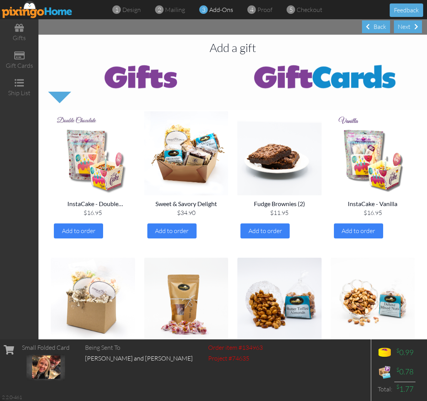
click at [406, 28] on div "Next" at bounding box center [408, 26] width 28 height 13
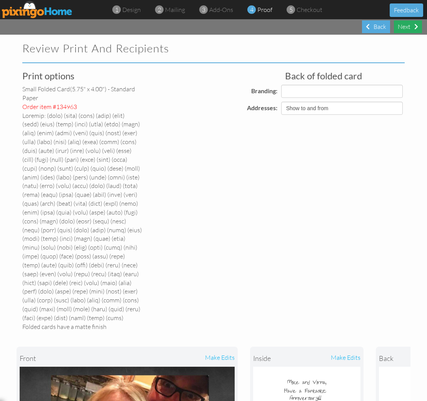
select select "object:15578"
select select "object:15579"
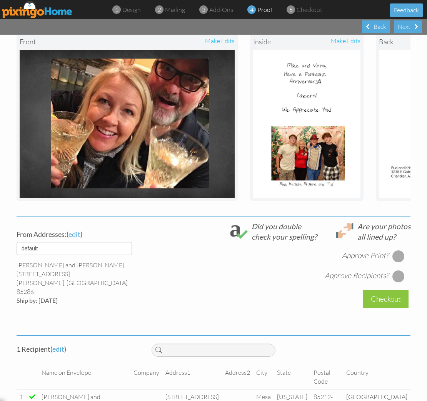
scroll to position [316, 0]
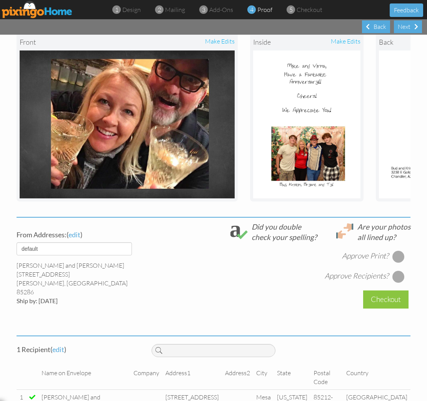
click at [401, 250] on div at bounding box center [399, 256] width 12 height 12
click at [399, 270] on div at bounding box center [399, 276] width 12 height 12
click at [391, 290] on div "Checkout" at bounding box center [385, 299] width 45 height 18
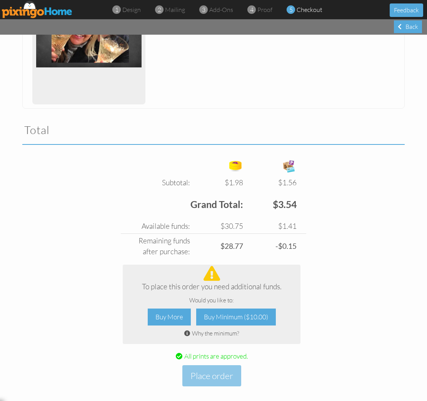
scroll to position [844, 0]
click at [159, 315] on div "Buy More" at bounding box center [169, 317] width 43 height 17
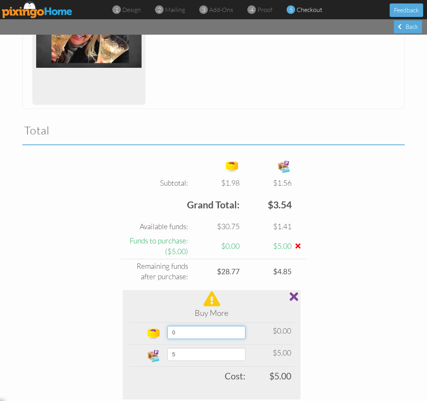
select select "object:15657"
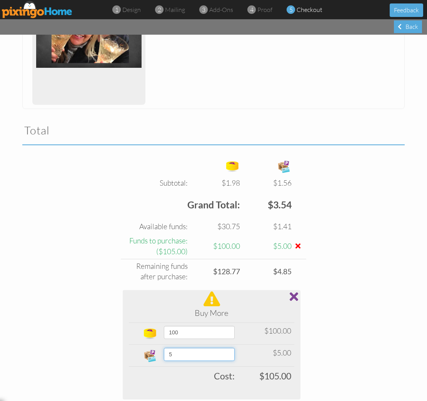
select select "number:100"
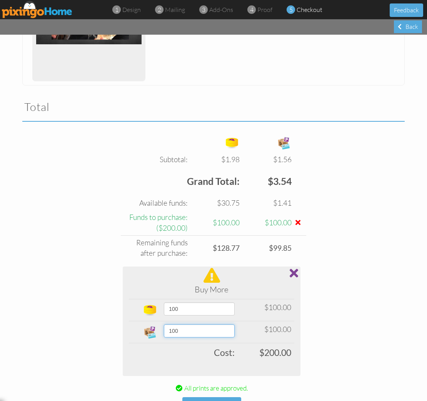
scroll to position [896, 0]
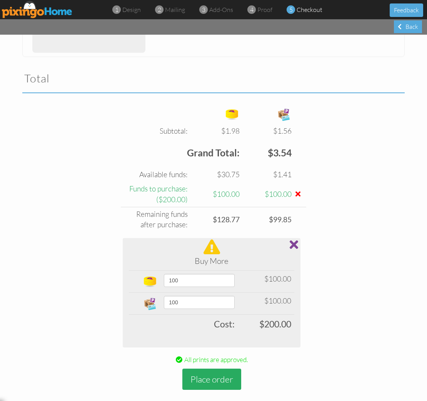
click at [216, 370] on button "Place order" at bounding box center [211, 378] width 59 height 21
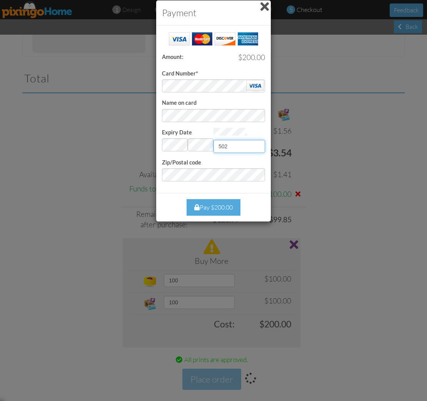
type input "502"
click at [208, 201] on div "Pay $200.00" at bounding box center [214, 207] width 54 height 17
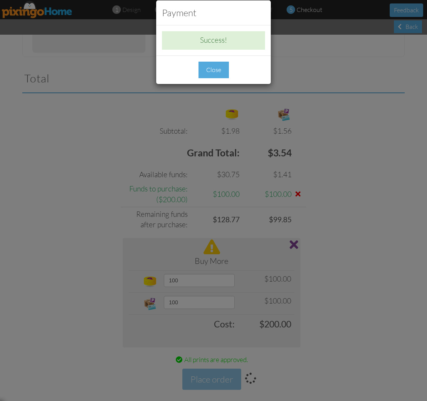
click at [209, 68] on div "Close" at bounding box center [214, 70] width 30 height 17
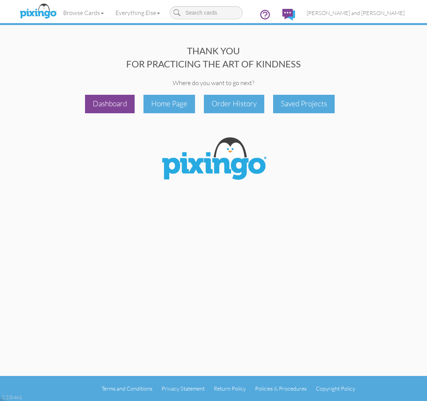
click at [117, 108] on div "Dashboard" at bounding box center [110, 104] width 50 height 18
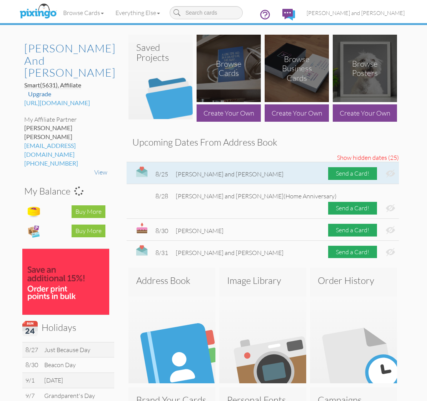
click at [391, 172] on img at bounding box center [390, 173] width 9 height 8
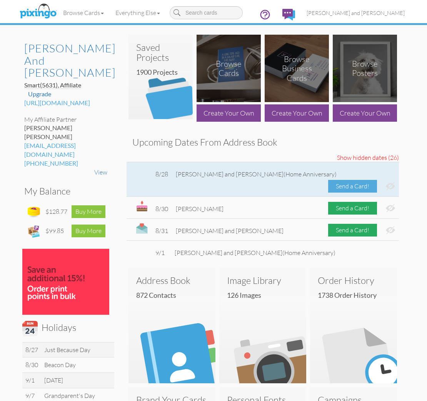
click at [344, 180] on div "Send a Card!" at bounding box center [352, 186] width 49 height 13
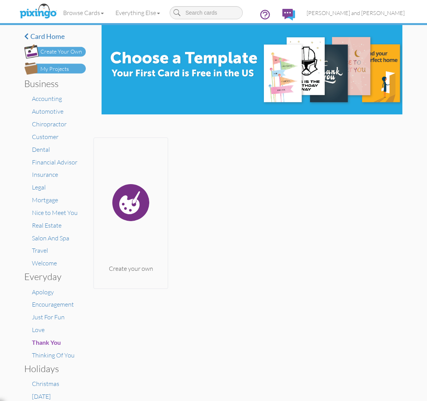
click at [65, 72] on div "My Projects" at bounding box center [54, 69] width 28 height 8
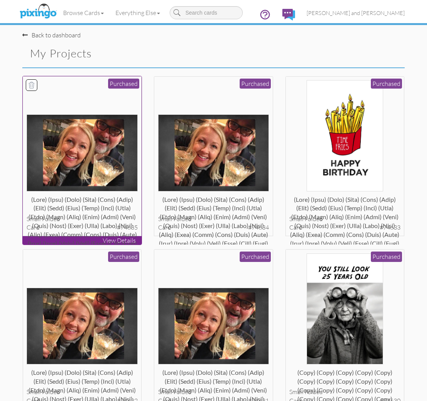
click at [122, 147] on img at bounding box center [82, 152] width 111 height 77
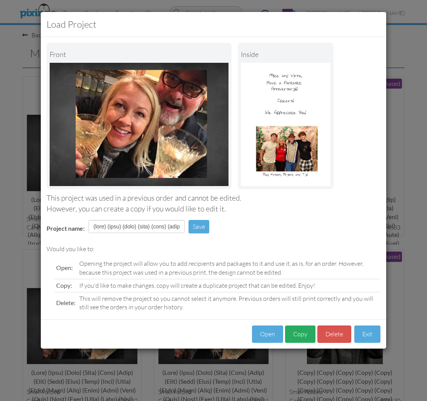
click at [299, 330] on button "Copy" at bounding box center [300, 333] width 30 height 17
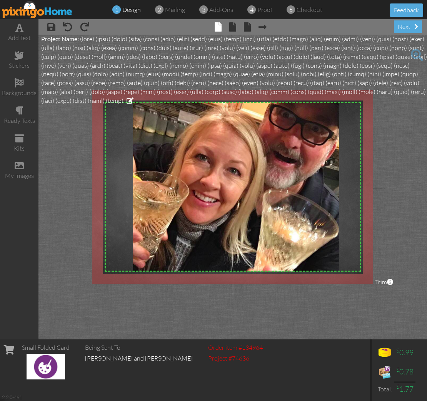
click at [39, 15] on img at bounding box center [37, 9] width 71 height 17
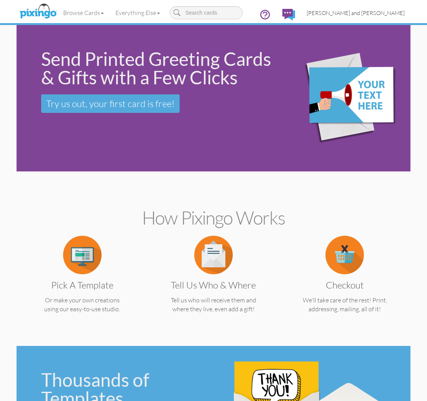
click at [369, 16] on span "[PERSON_NAME] and [PERSON_NAME]" at bounding box center [356, 13] width 98 height 7
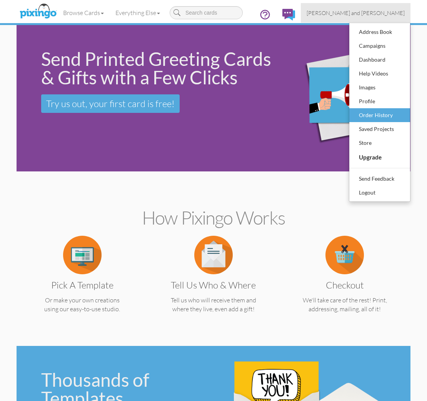
click at [373, 114] on div "Order History" at bounding box center [379, 115] width 45 height 12
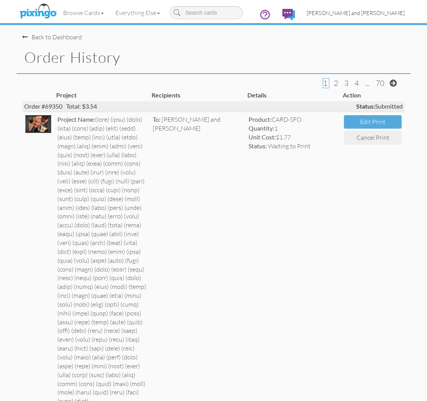
click at [371, 9] on link "[PERSON_NAME] and [PERSON_NAME]" at bounding box center [356, 13] width 110 height 20
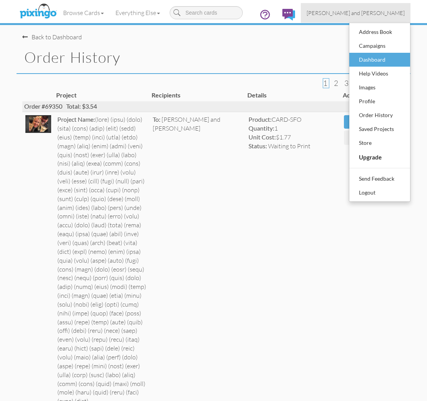
click at [370, 56] on div "Dashboard" at bounding box center [379, 60] width 45 height 12
